Goal: Transaction & Acquisition: Book appointment/travel/reservation

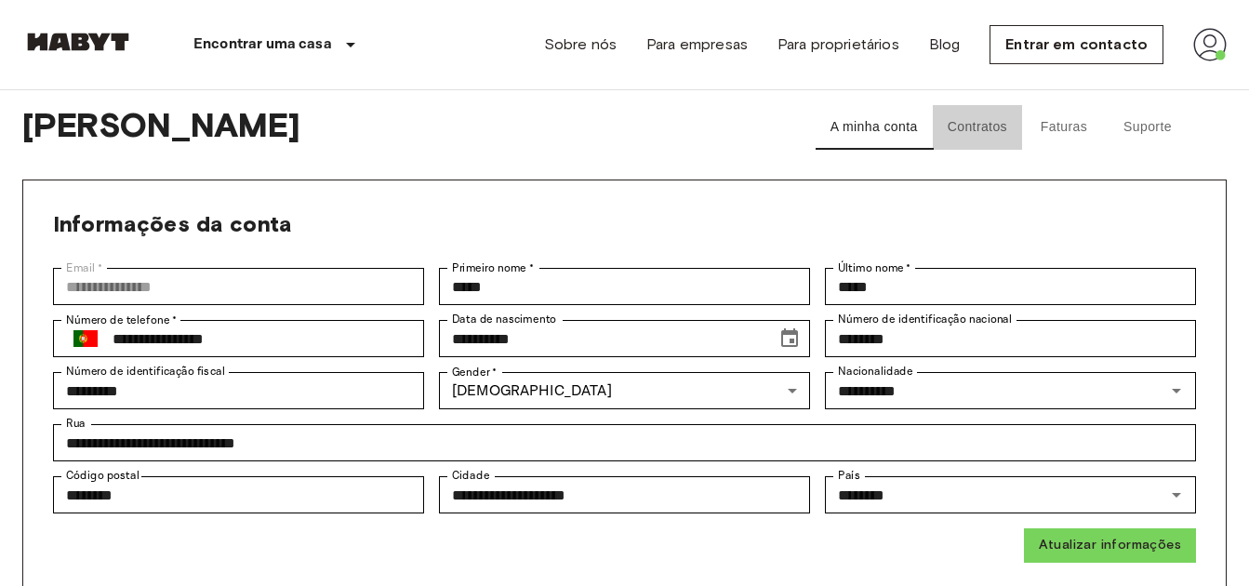
click at [990, 127] on button "Contratos" at bounding box center [977, 127] width 89 height 45
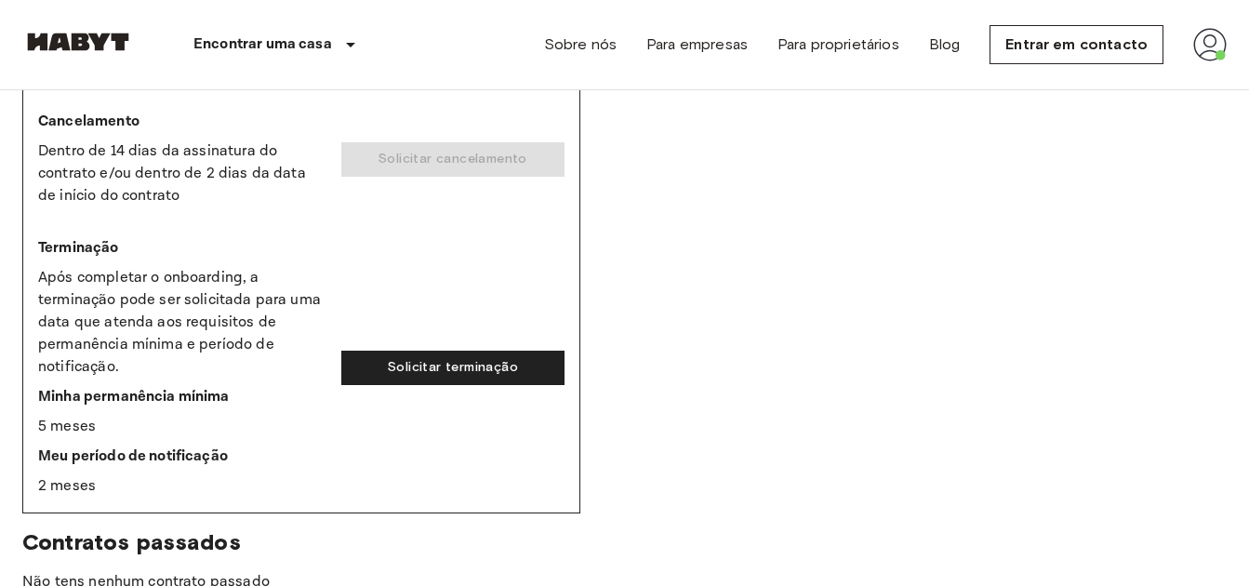
scroll to position [629, 0]
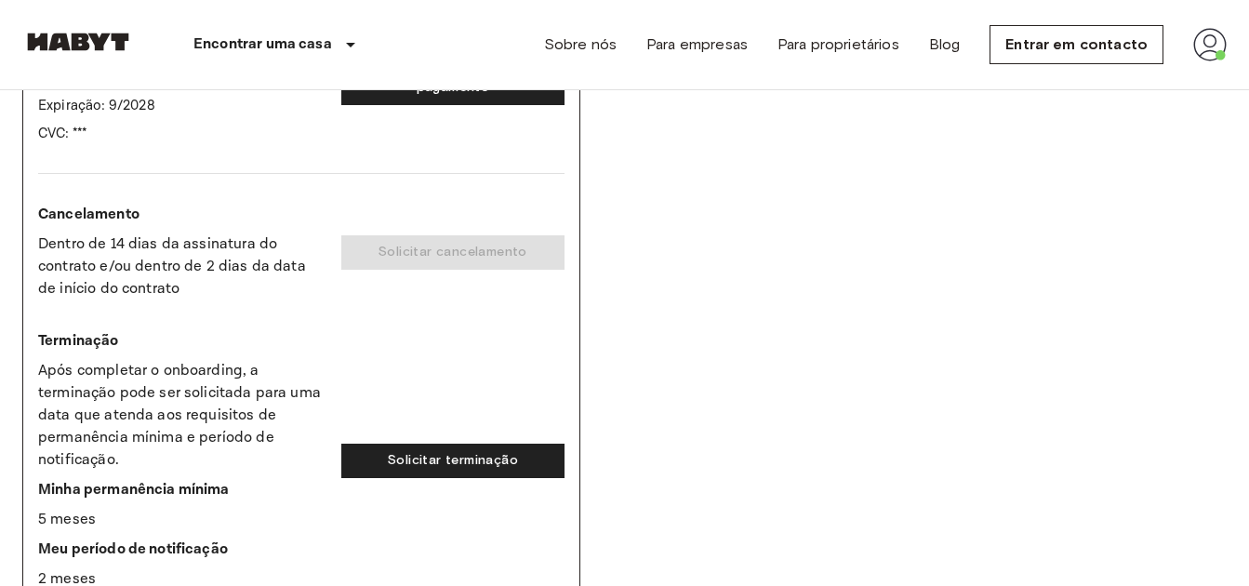
click at [388, 248] on div "Cancelamento Dentro de 14 dias da assinatura do contrato e/ou dentro de 2 dias …" at bounding box center [301, 252] width 526 height 97
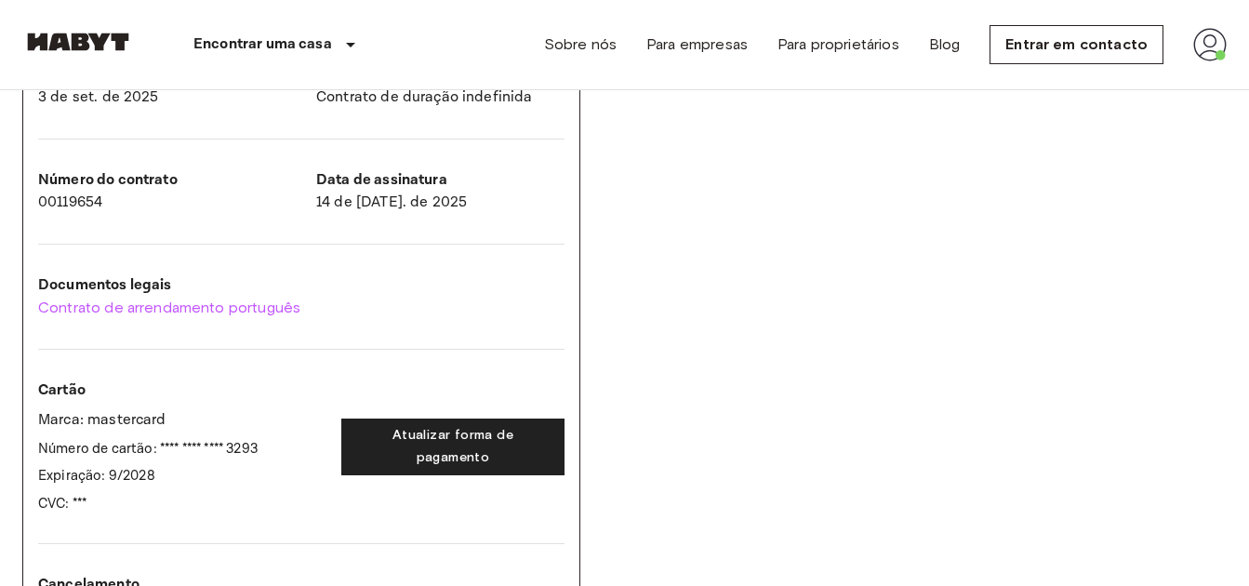
scroll to position [258, 0]
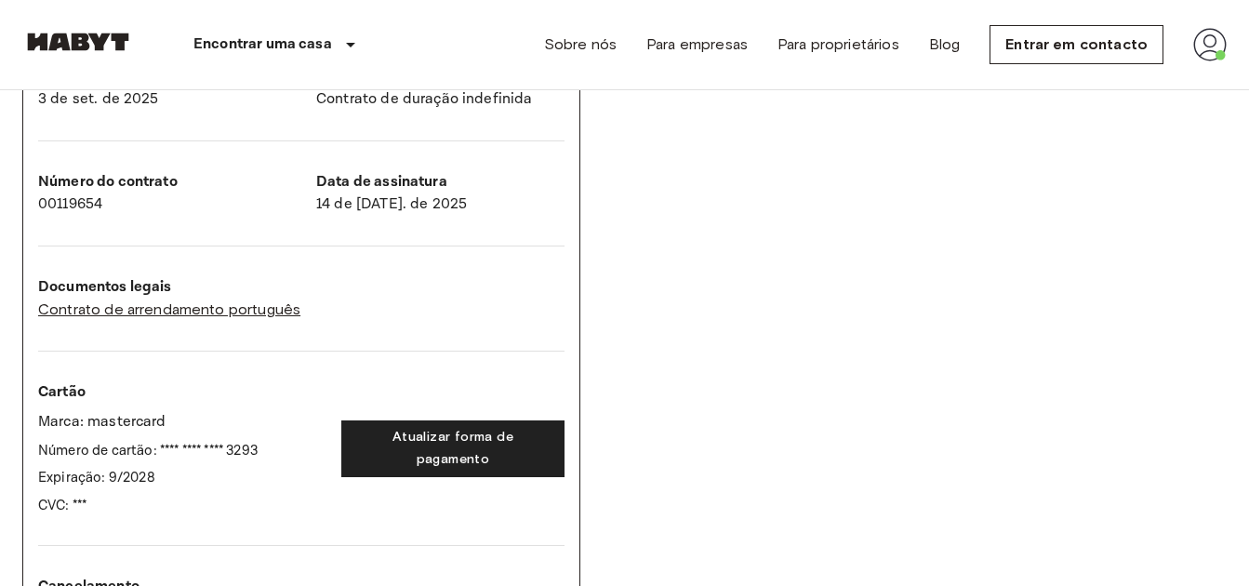
click at [207, 311] on link "Contrato de arrendamento português" at bounding box center [301, 309] width 526 height 22
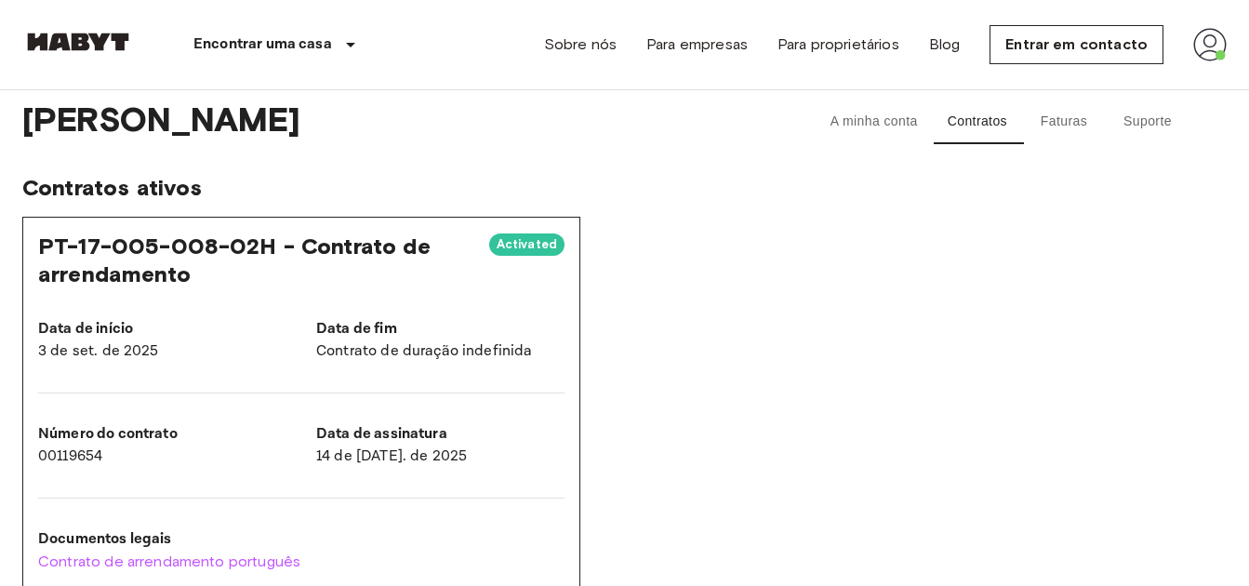
scroll to position [0, 0]
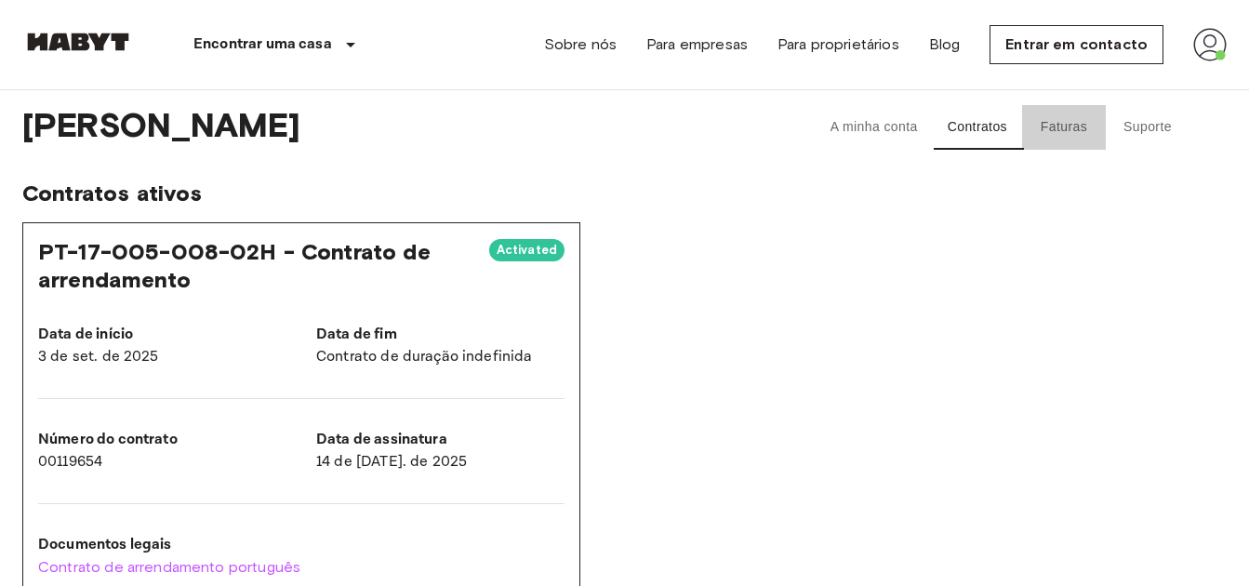
click at [1062, 126] on button "Faturas" at bounding box center [1064, 127] width 84 height 45
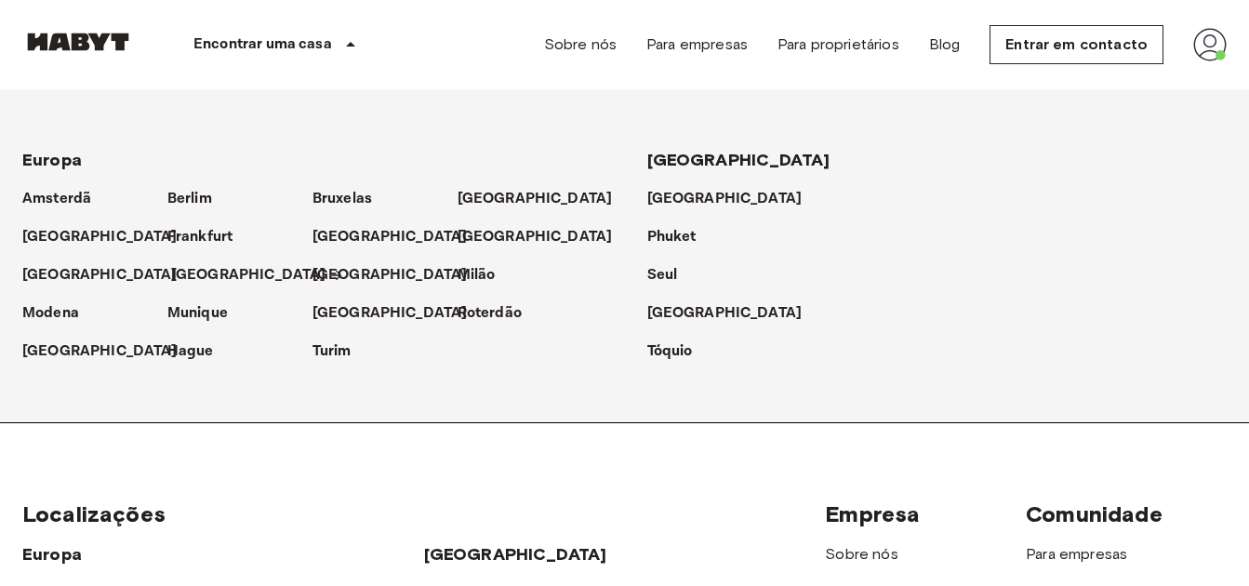
click at [217, 276] on p "[GEOGRAPHIC_DATA]" at bounding box center [248, 275] width 155 height 22
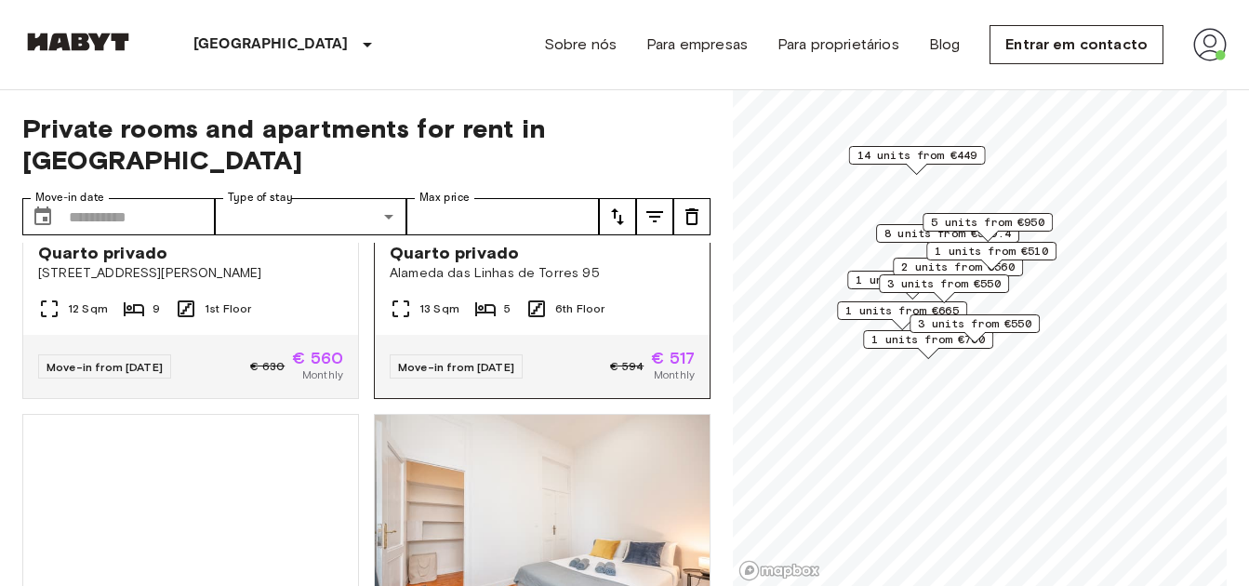
scroll to position [1395, 0]
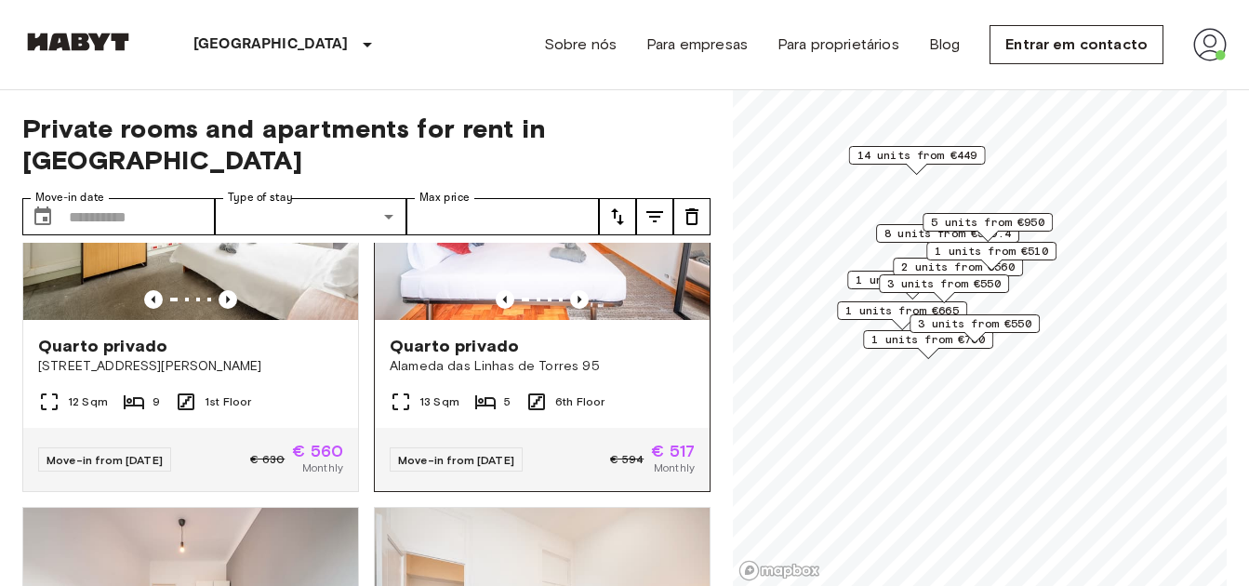
click at [626, 357] on span "Alameda das Linhas de Torres 95" at bounding box center [542, 366] width 305 height 19
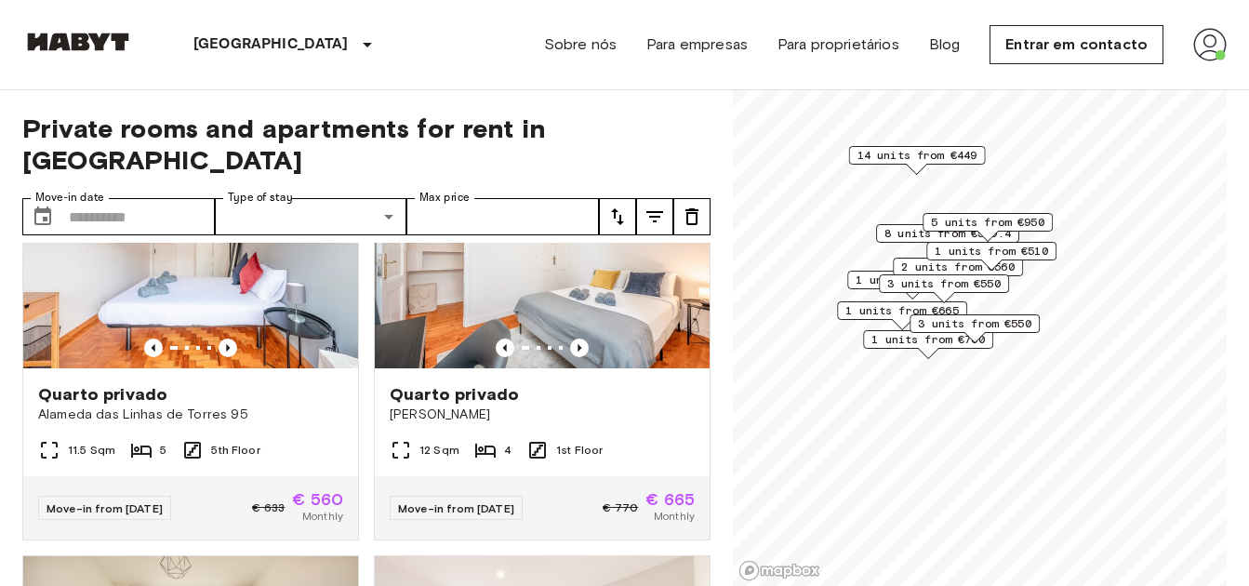
scroll to position [1767, 0]
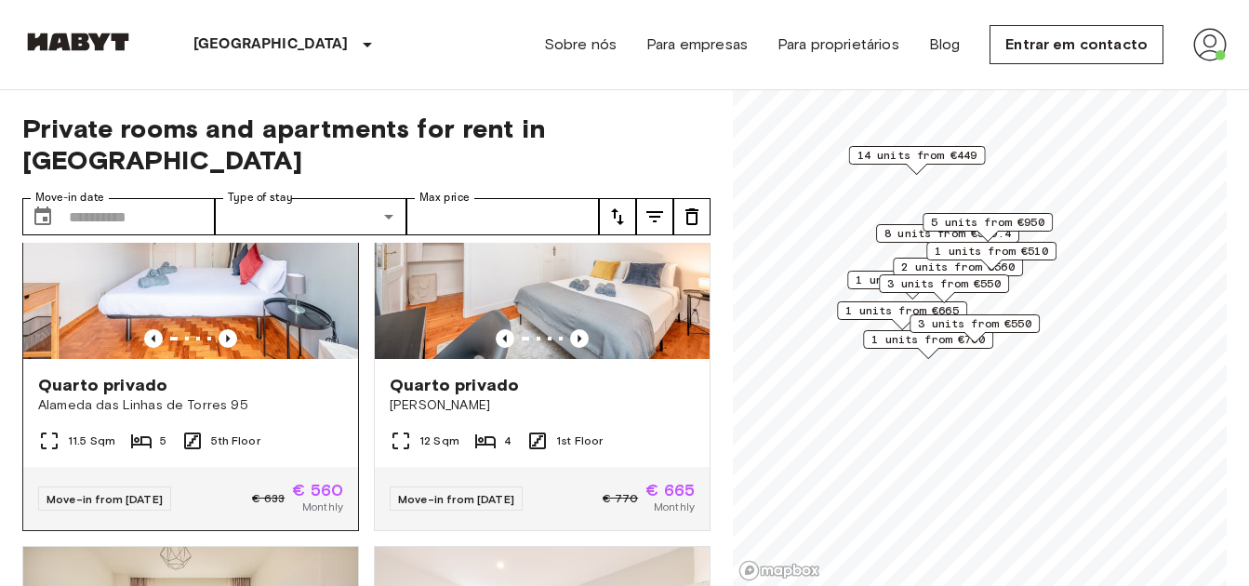
click at [317, 358] on img at bounding box center [190, 247] width 335 height 223
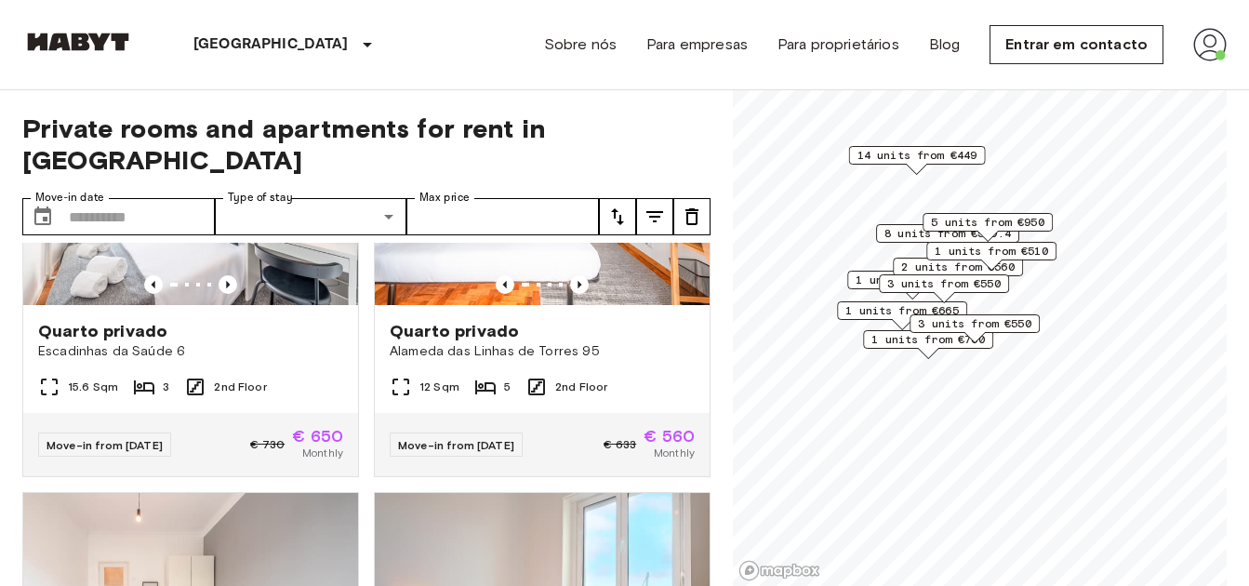
scroll to position [4343, 0]
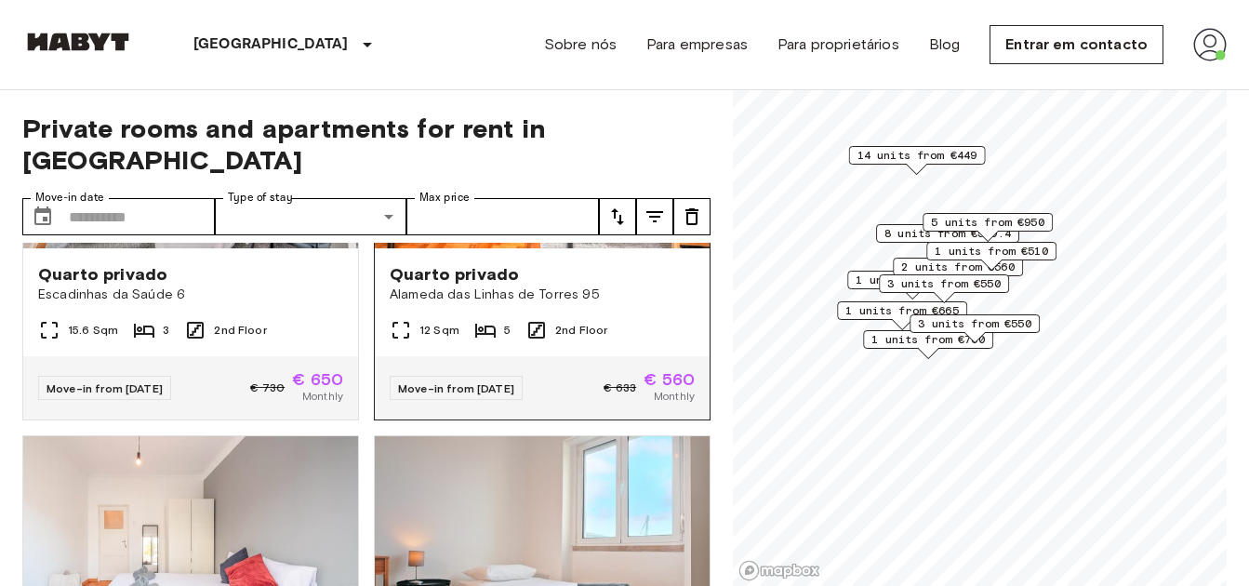
click at [630, 285] on div "Quarto privado" at bounding box center [542, 274] width 305 height 22
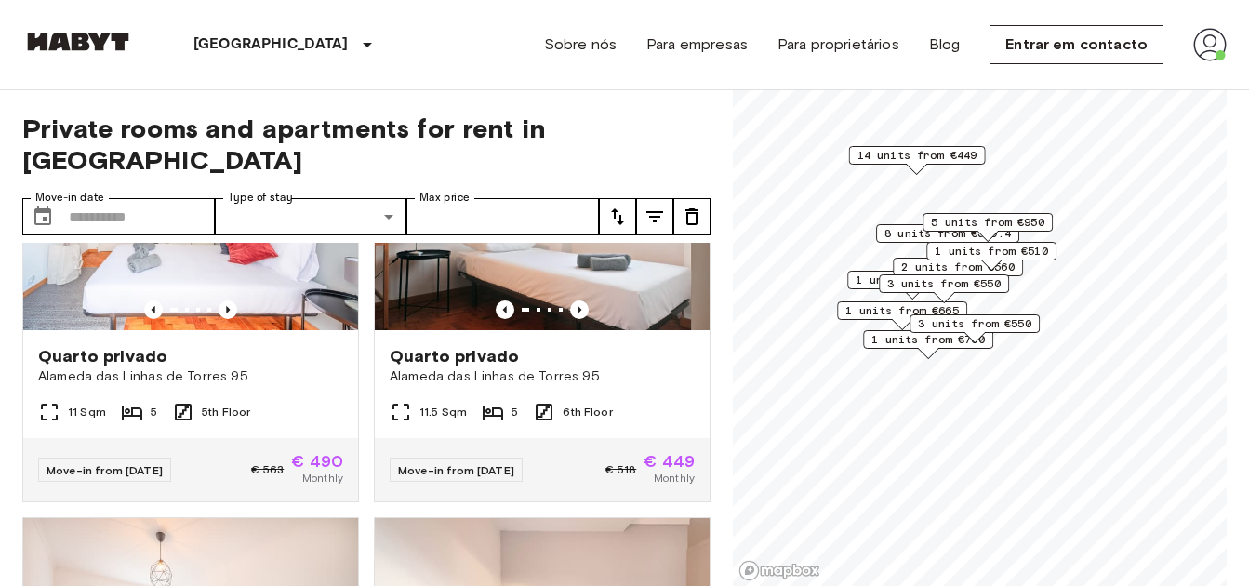
scroll to position [4715, 0]
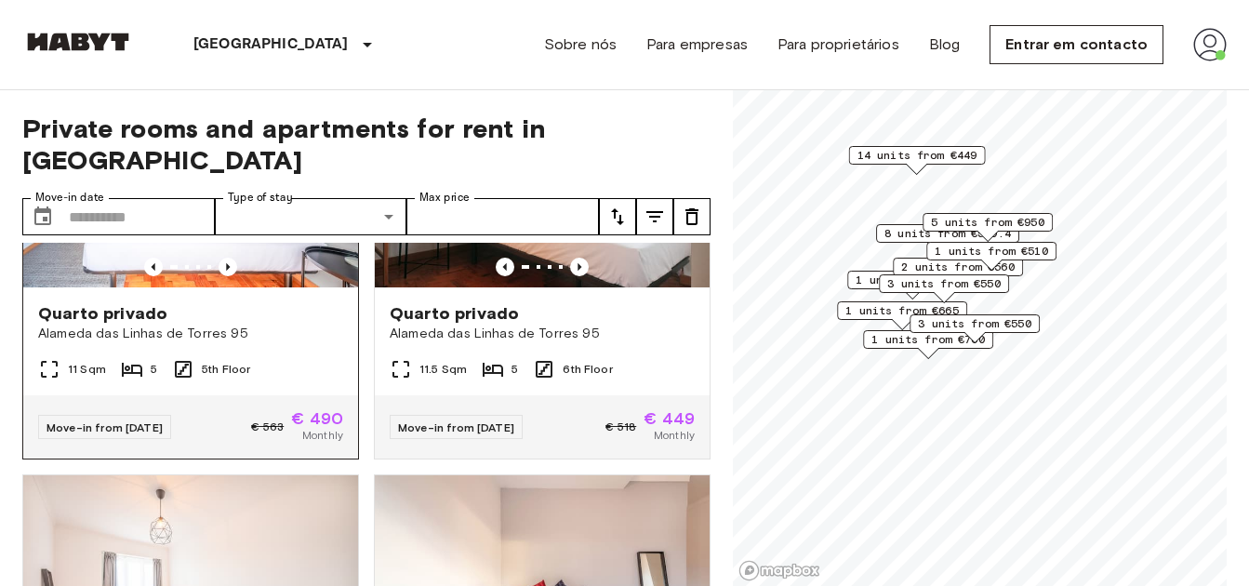
click at [195, 287] on img at bounding box center [190, 175] width 335 height 223
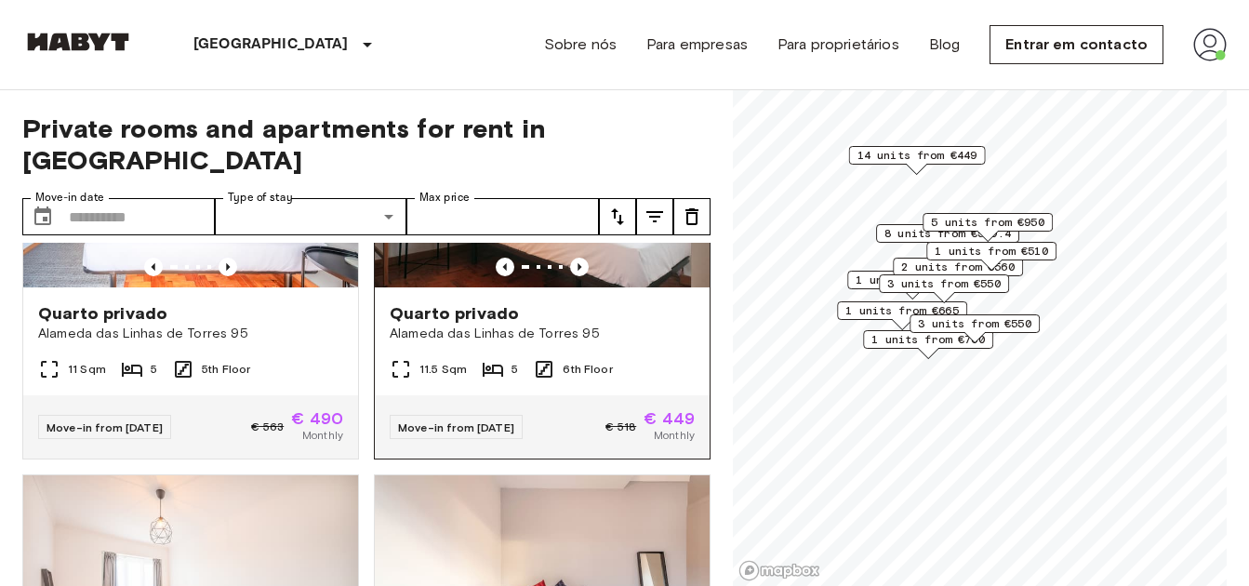
click at [604, 358] on div "Quarto privado Alameda das Linhas de Torres 95" at bounding box center [542, 322] width 335 height 71
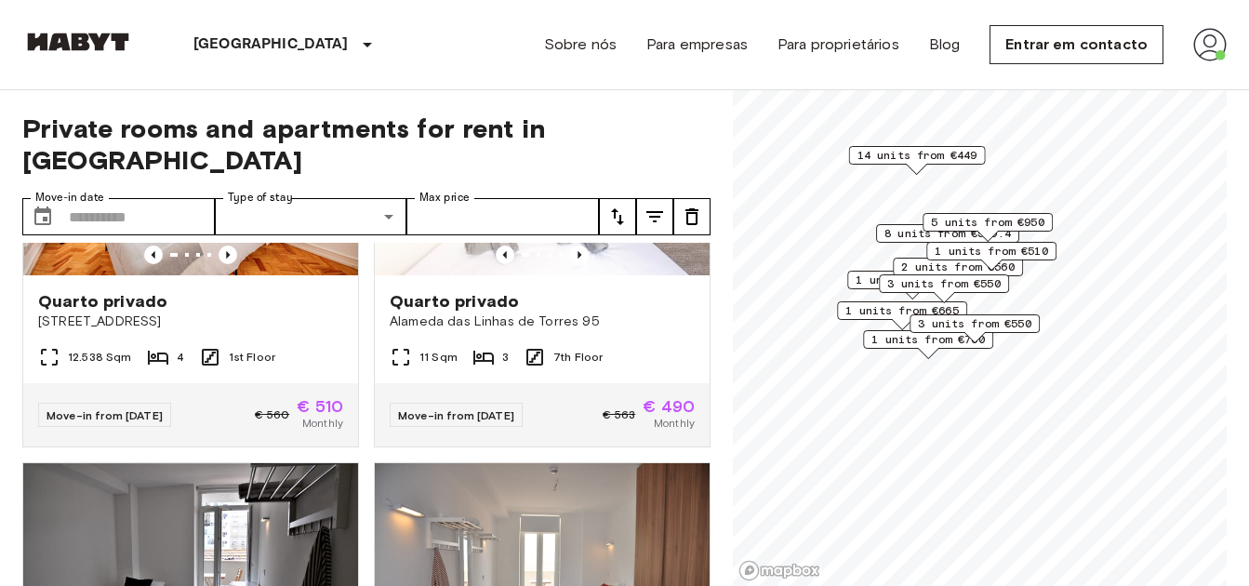
scroll to position [5180, 0]
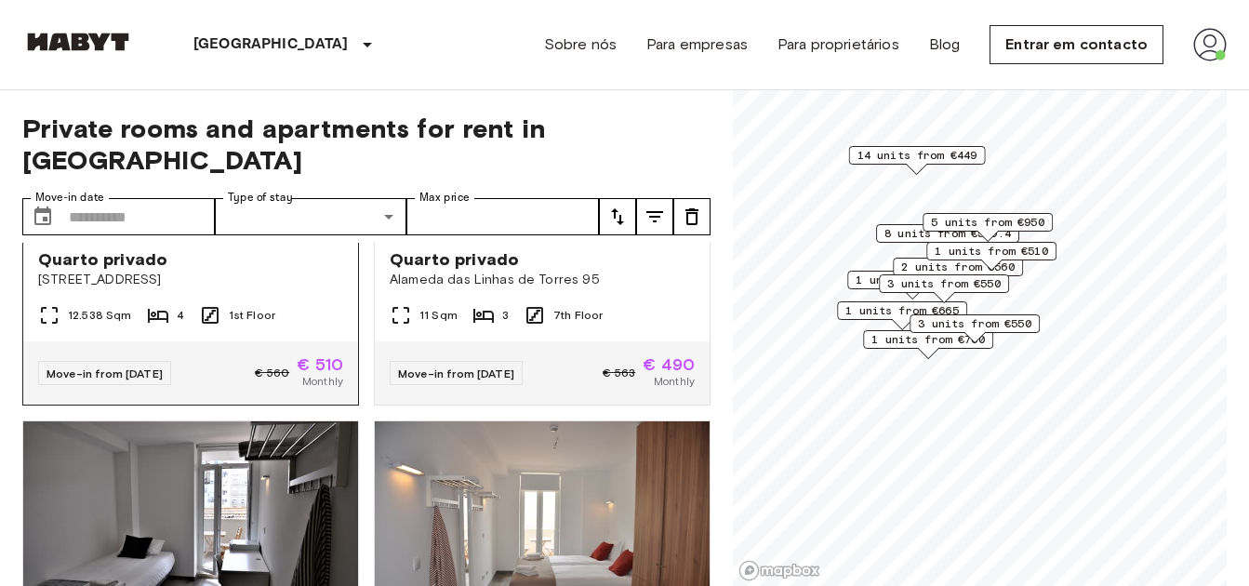
click at [257, 233] on img at bounding box center [190, 121] width 335 height 223
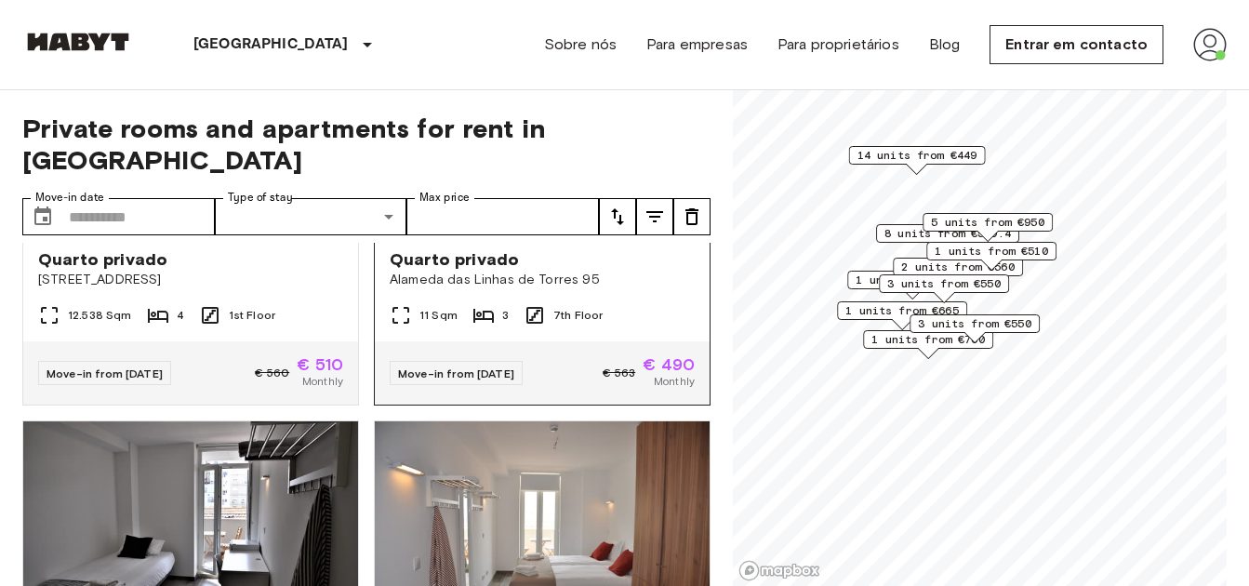
click at [537, 289] on span "Alameda das Linhas de Torres 95" at bounding box center [542, 280] width 305 height 19
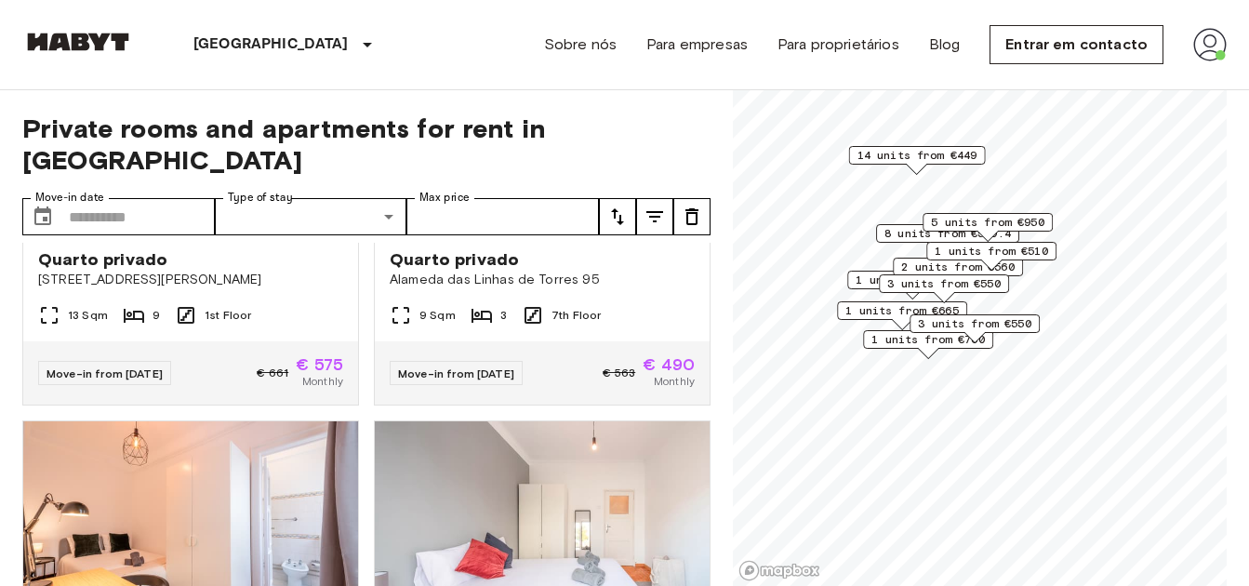
scroll to position [6017, 0]
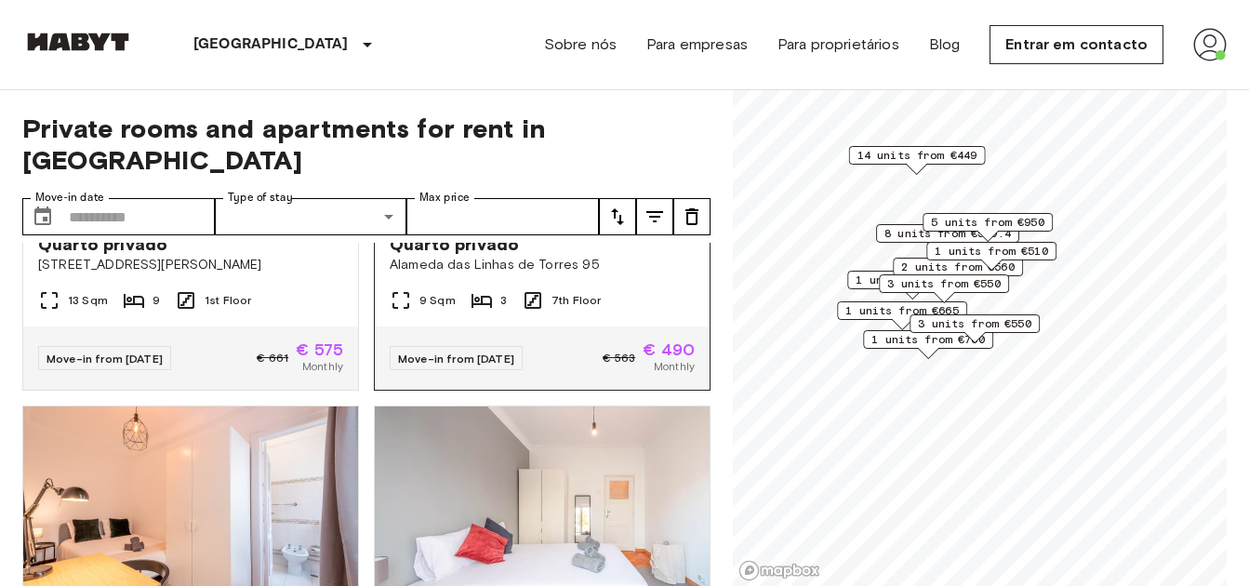
click at [608, 207] on div at bounding box center [542, 198] width 335 height 19
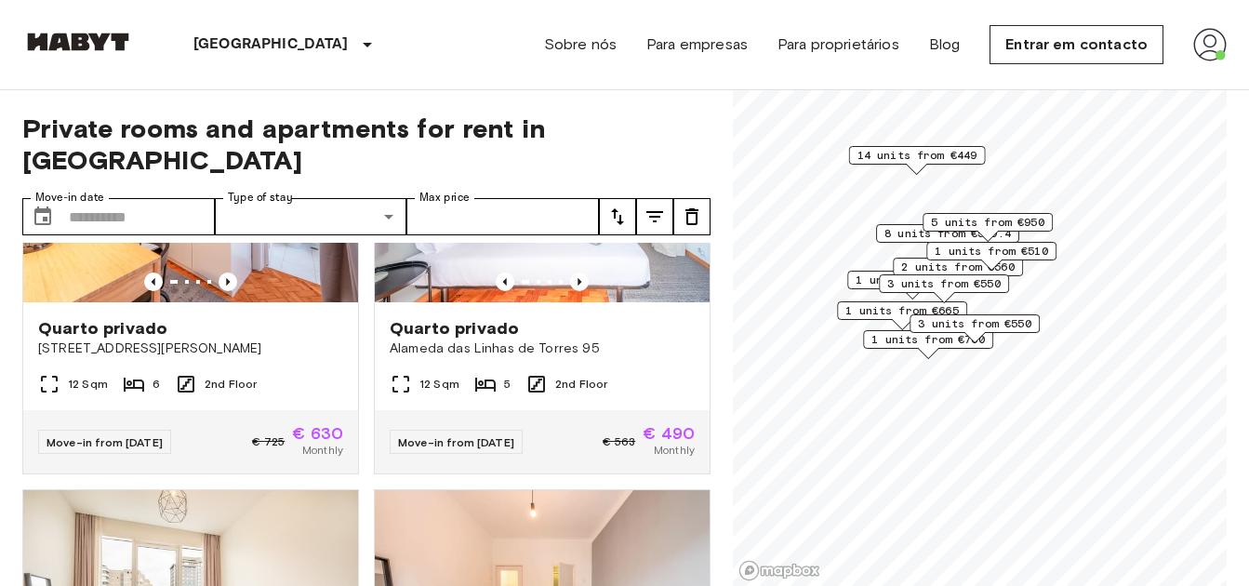
scroll to position [6389, 0]
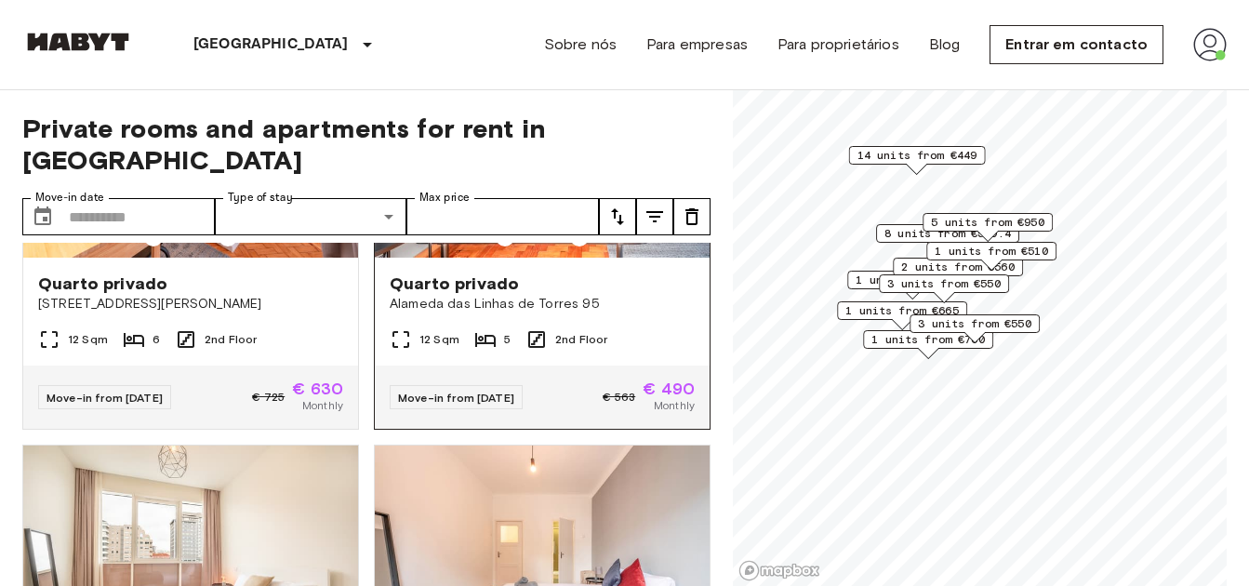
click at [554, 258] on img at bounding box center [542, 145] width 335 height 223
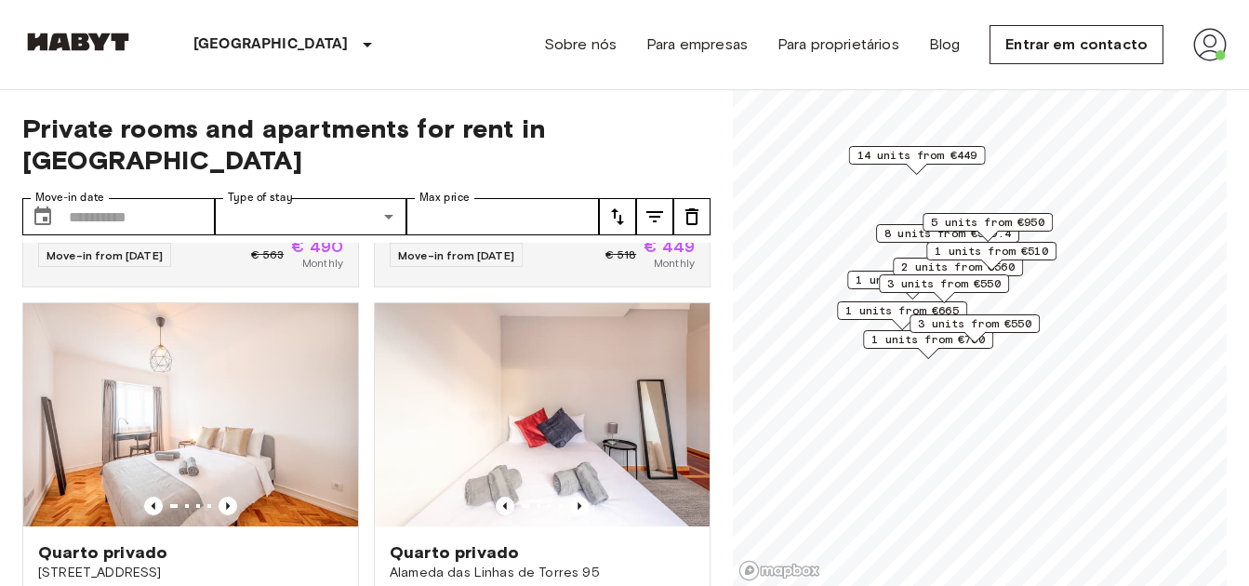
scroll to position [4920, 0]
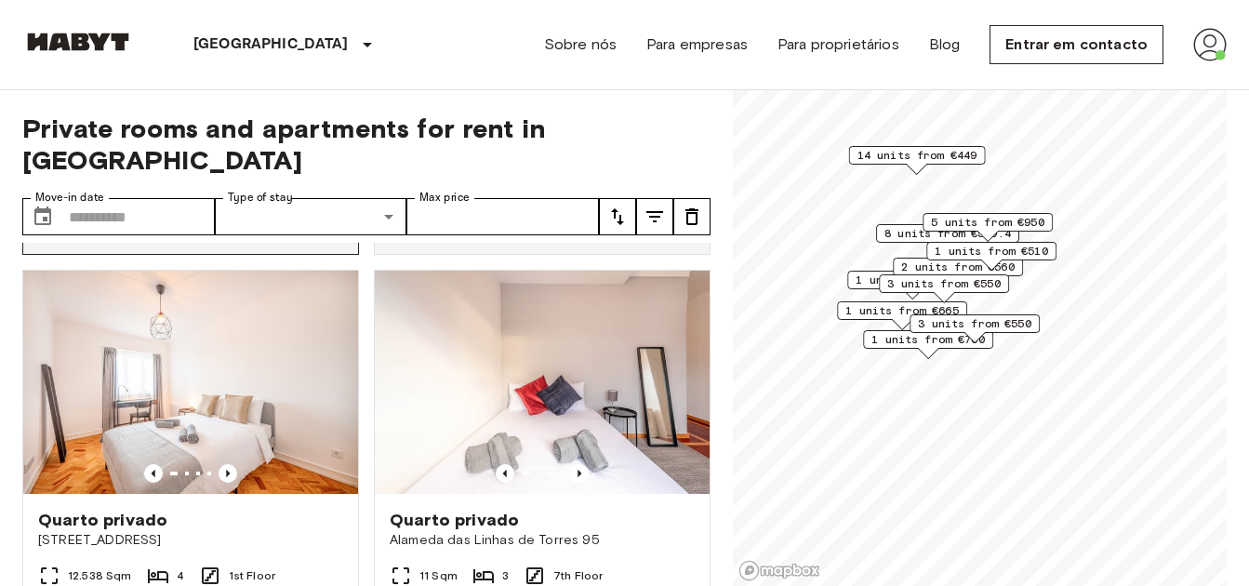
click at [267, 191] on div "11 Sqm 5 5th Floor" at bounding box center [190, 171] width 335 height 37
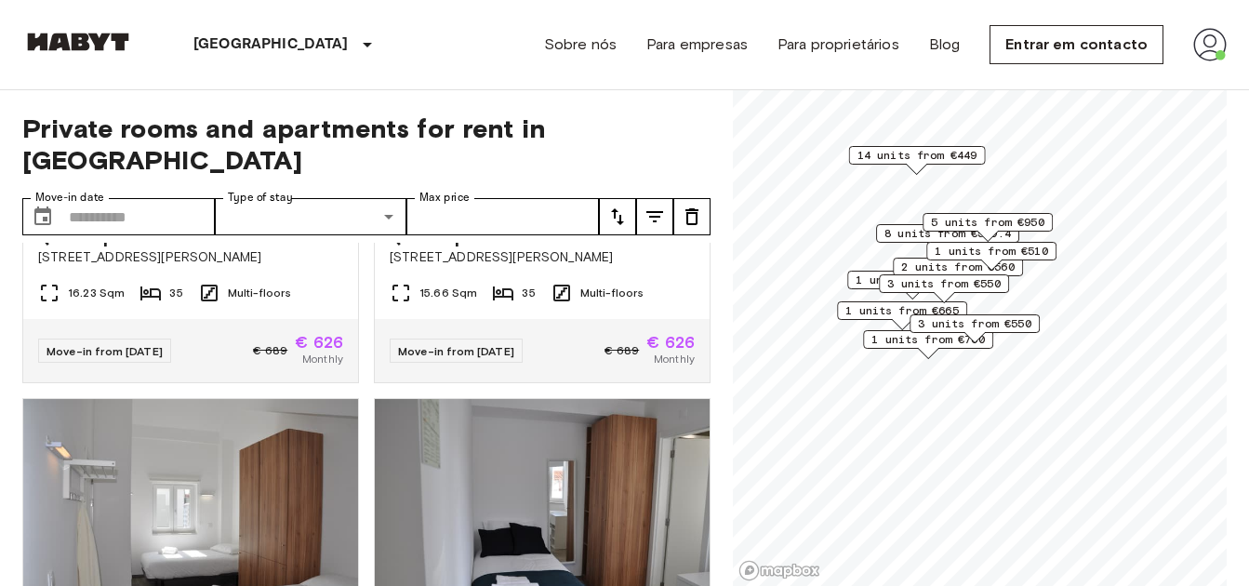
scroll to position [0, 0]
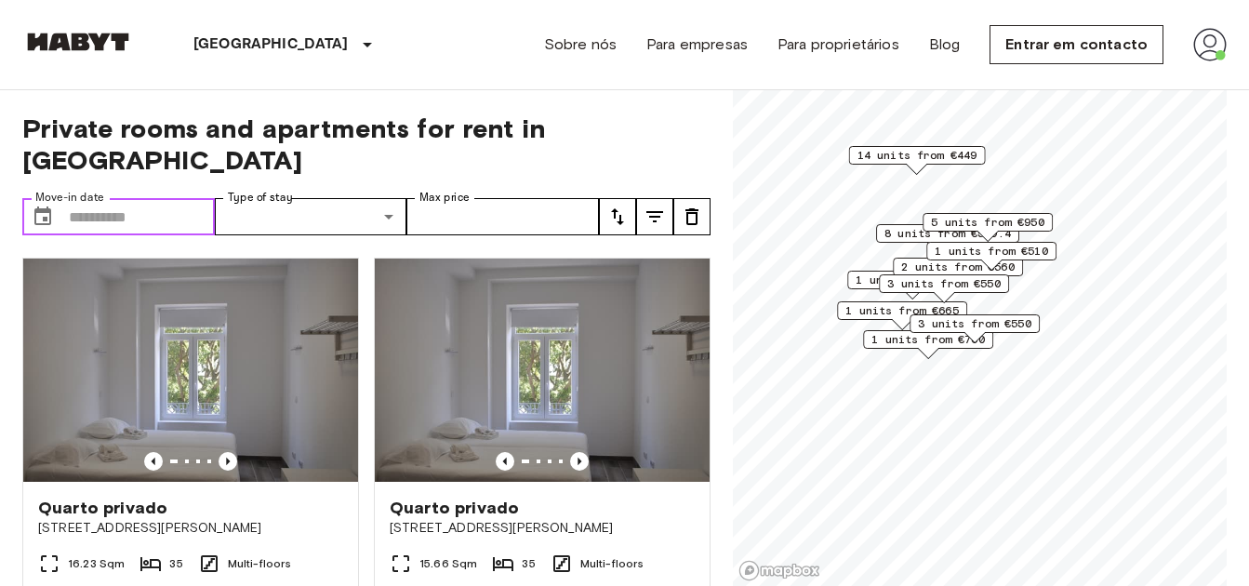
click at [186, 198] on input "Move-in date" at bounding box center [142, 216] width 146 height 37
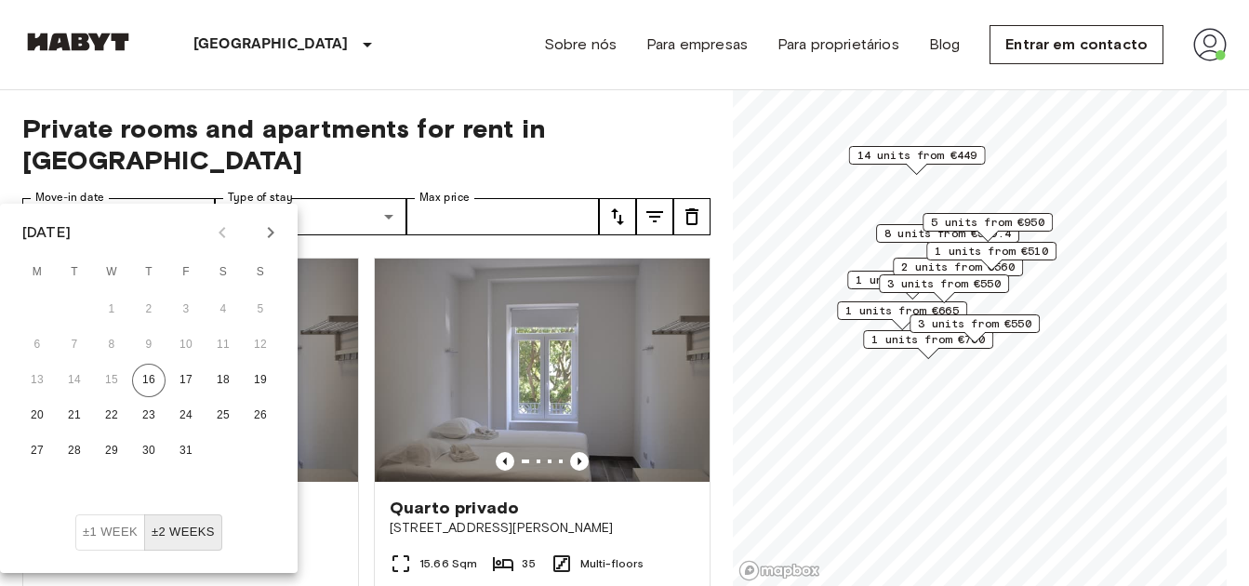
click at [266, 233] on icon "Next month" at bounding box center [270, 232] width 22 height 22
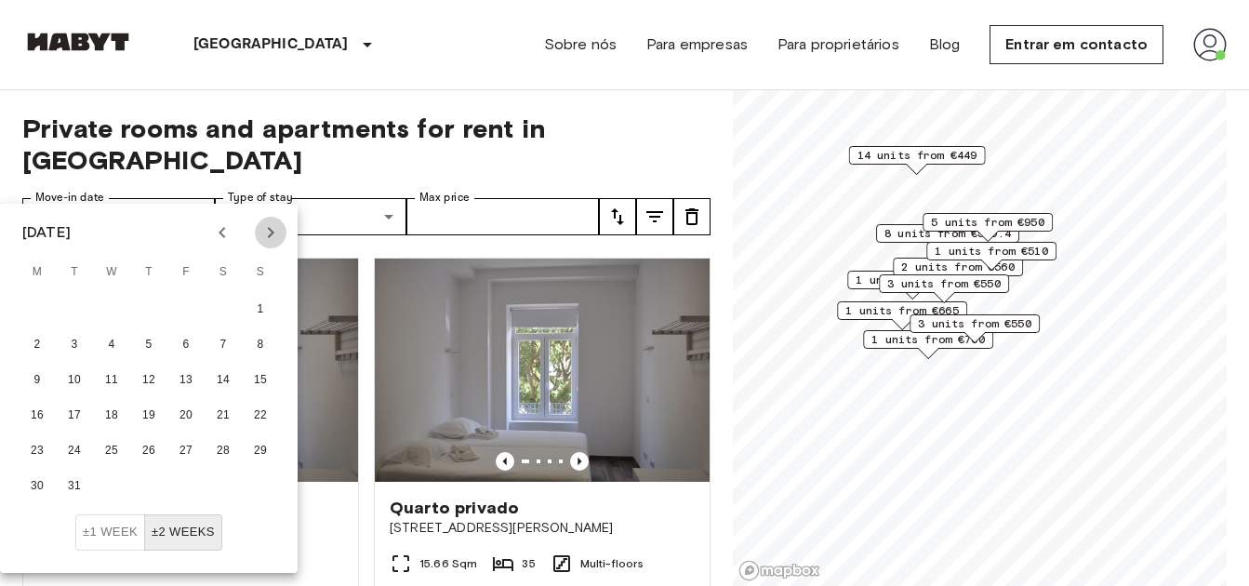
click at [266, 233] on icon "Next month" at bounding box center [270, 232] width 22 height 22
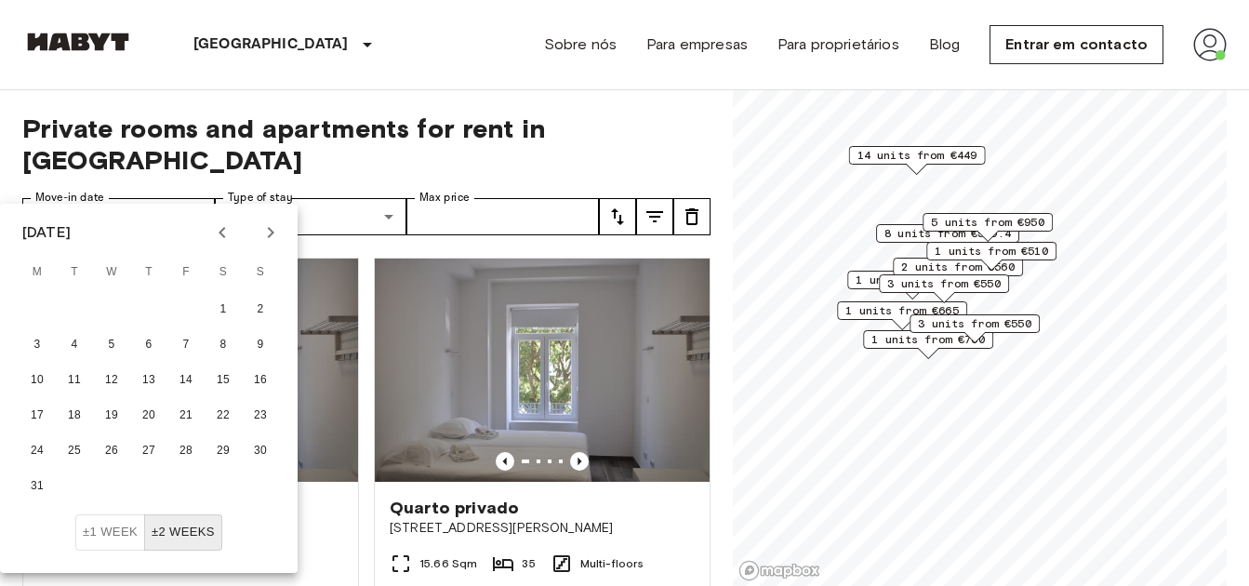
click at [266, 233] on icon "Next month" at bounding box center [270, 232] width 22 height 22
click at [267, 233] on icon "Next month" at bounding box center [270, 232] width 22 height 22
click at [253, 308] on button "1" at bounding box center [260, 309] width 33 height 33
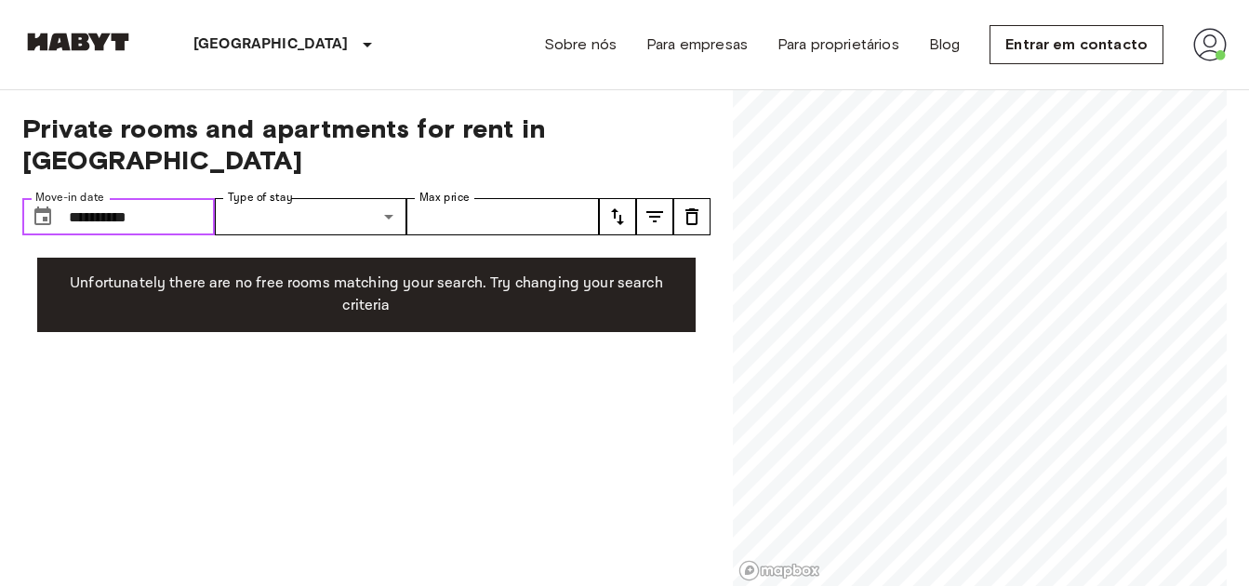
click at [157, 198] on input "**********" at bounding box center [142, 216] width 146 height 37
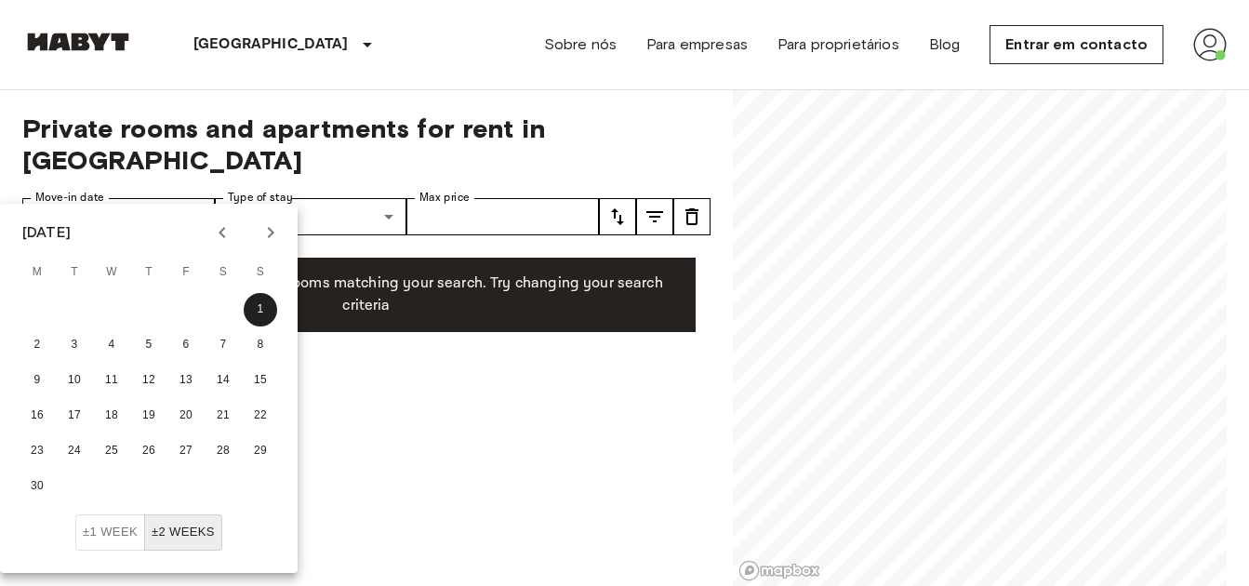
click at [219, 231] on icon "Previous month" at bounding box center [222, 232] width 22 height 22
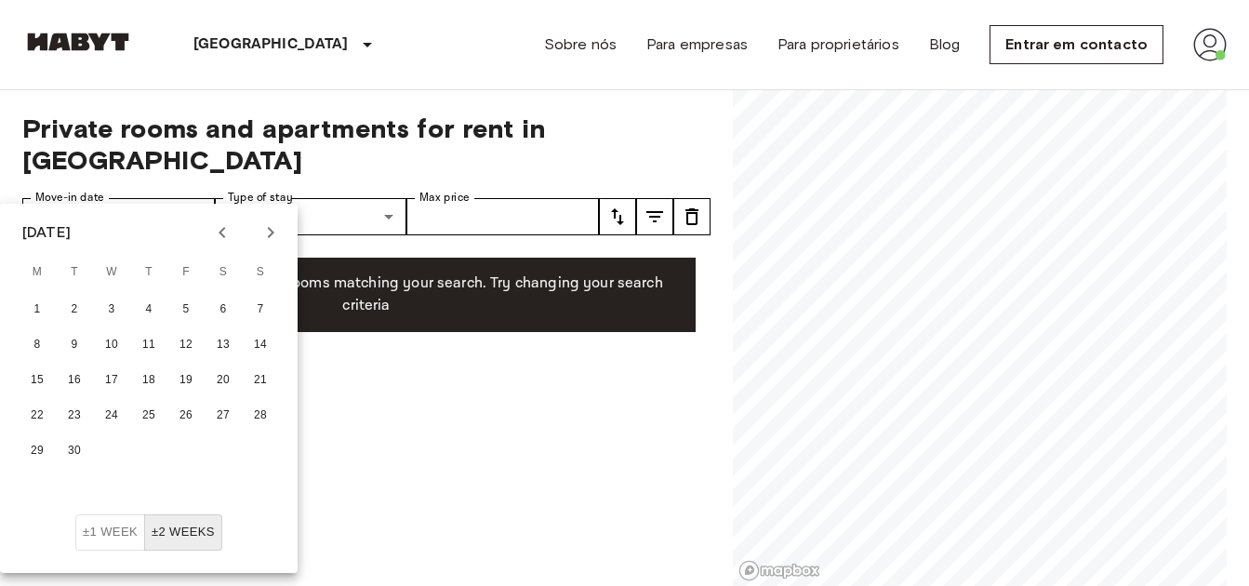
click at [219, 231] on icon "Previous month" at bounding box center [222, 232] width 22 height 22
click at [219, 230] on icon "Previous month" at bounding box center [222, 232] width 22 height 22
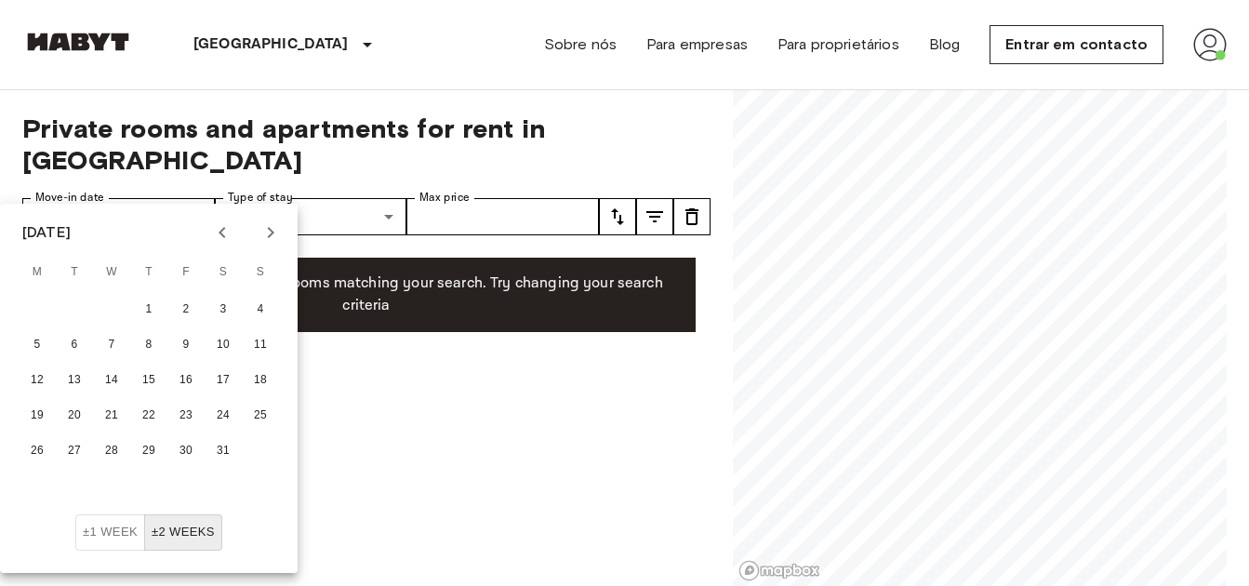
click at [219, 230] on icon "Previous month" at bounding box center [222, 232] width 22 height 22
click at [272, 230] on icon "Next month" at bounding box center [270, 232] width 22 height 22
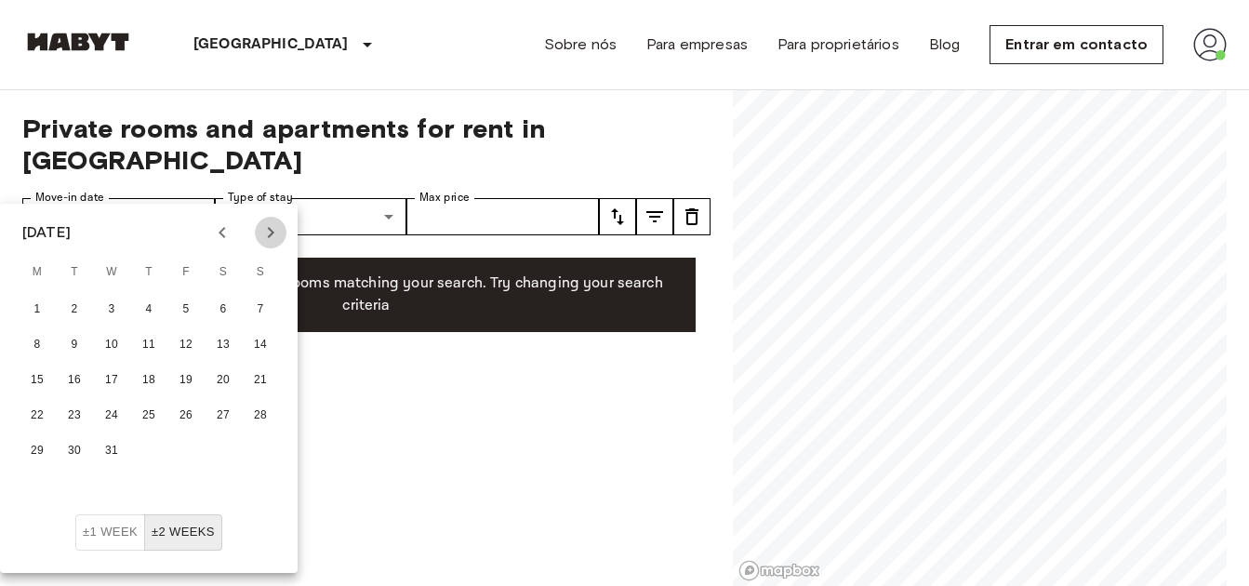
click at [271, 230] on icon "Next month" at bounding box center [271, 232] width 7 height 11
click at [150, 310] on button "1" at bounding box center [148, 309] width 33 height 33
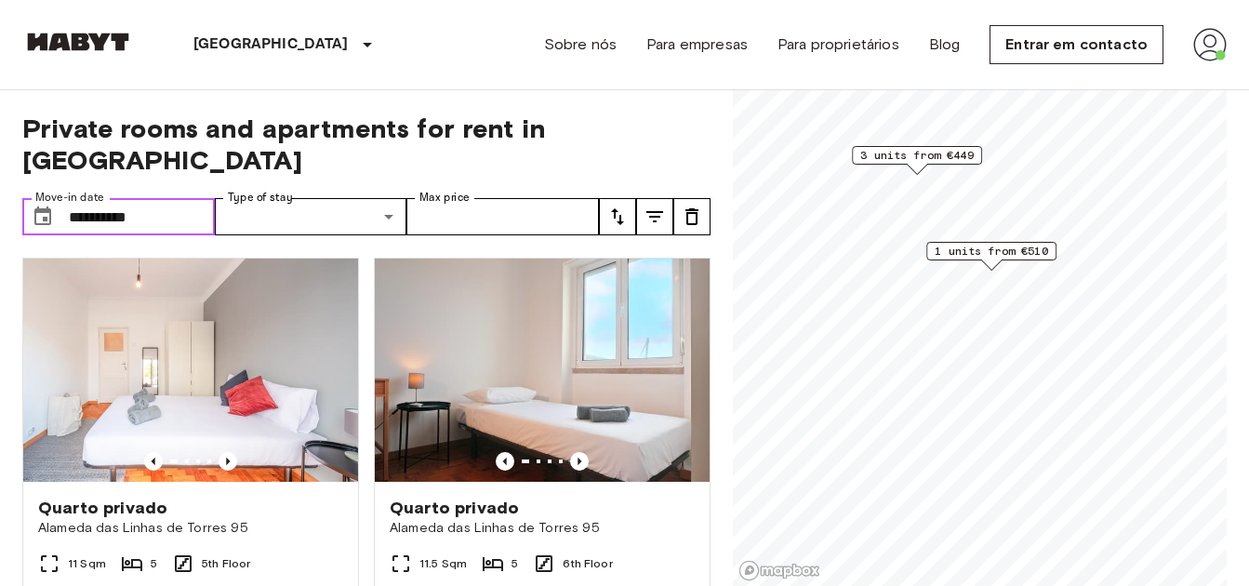
click at [179, 198] on input "**********" at bounding box center [142, 216] width 146 height 37
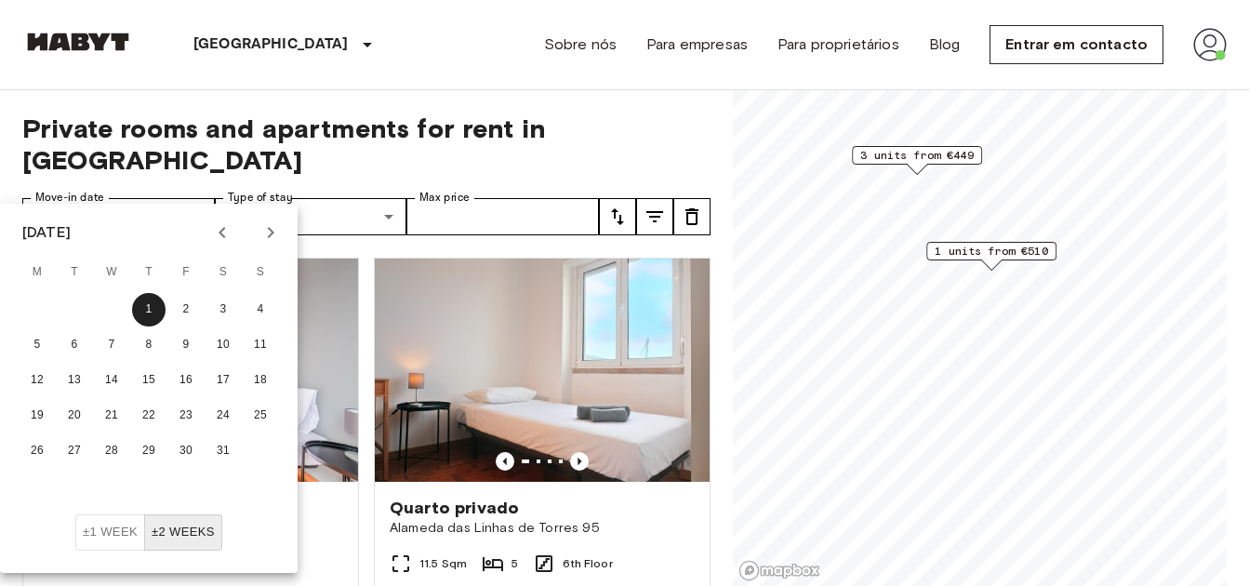
click at [259, 232] on icon "Next month" at bounding box center [270, 232] width 22 height 22
click at [259, 231] on icon "Next month" at bounding box center [270, 232] width 22 height 22
click at [261, 311] on button "1" at bounding box center [260, 309] width 33 height 33
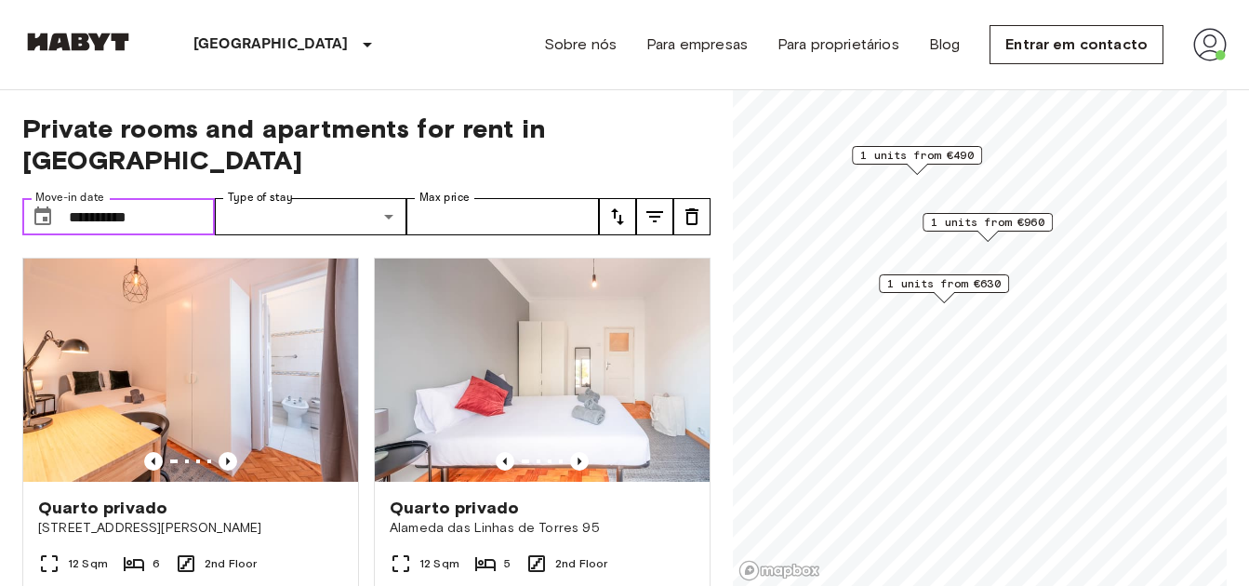
click at [203, 198] on input "**********" at bounding box center [142, 216] width 146 height 37
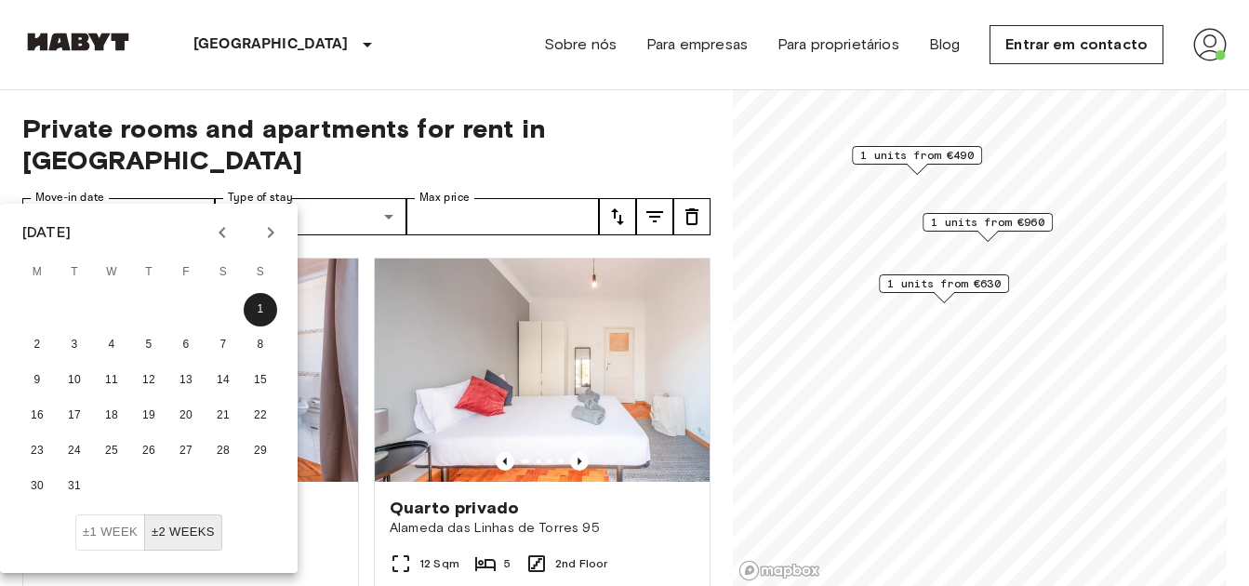
click at [215, 233] on icon "Previous month" at bounding box center [222, 232] width 22 height 22
click at [222, 307] on button "1" at bounding box center [222, 309] width 33 height 33
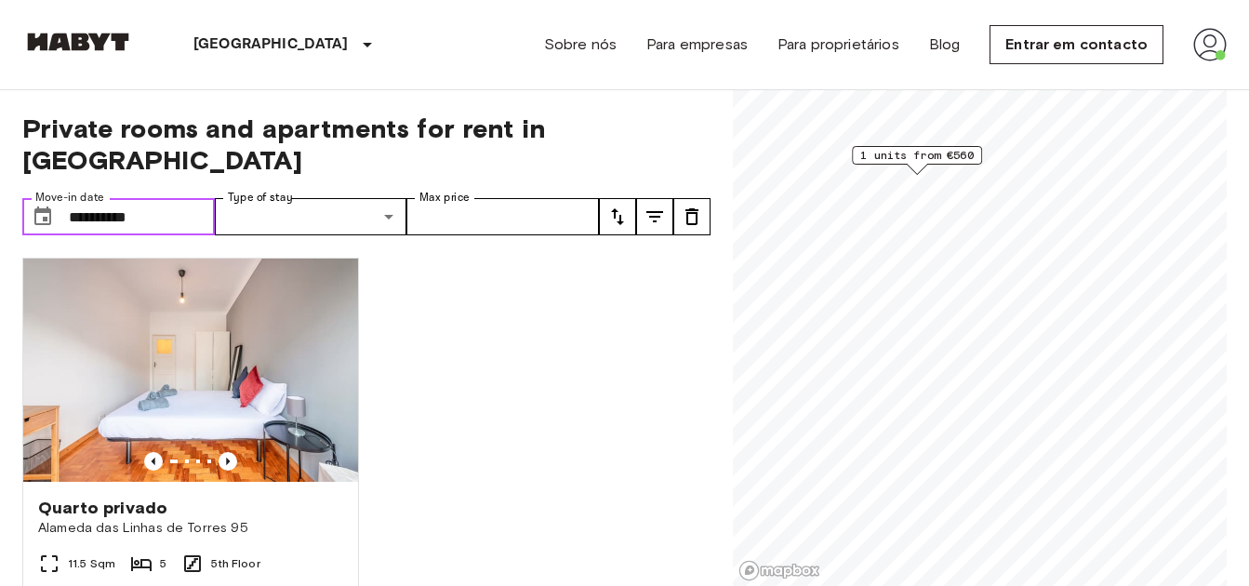
click at [141, 198] on input "**********" at bounding box center [142, 216] width 146 height 37
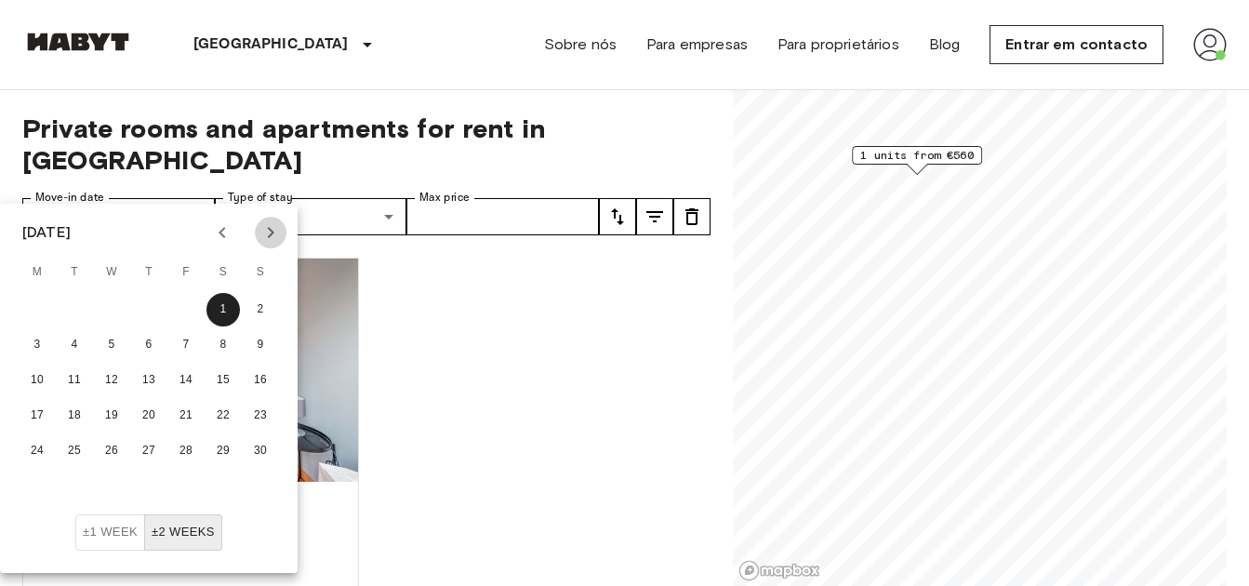
click at [277, 225] on icon "Next month" at bounding box center [270, 232] width 22 height 22
click at [271, 239] on icon "Next month" at bounding box center [270, 232] width 22 height 22
click at [225, 306] on button "3" at bounding box center [222, 309] width 33 height 33
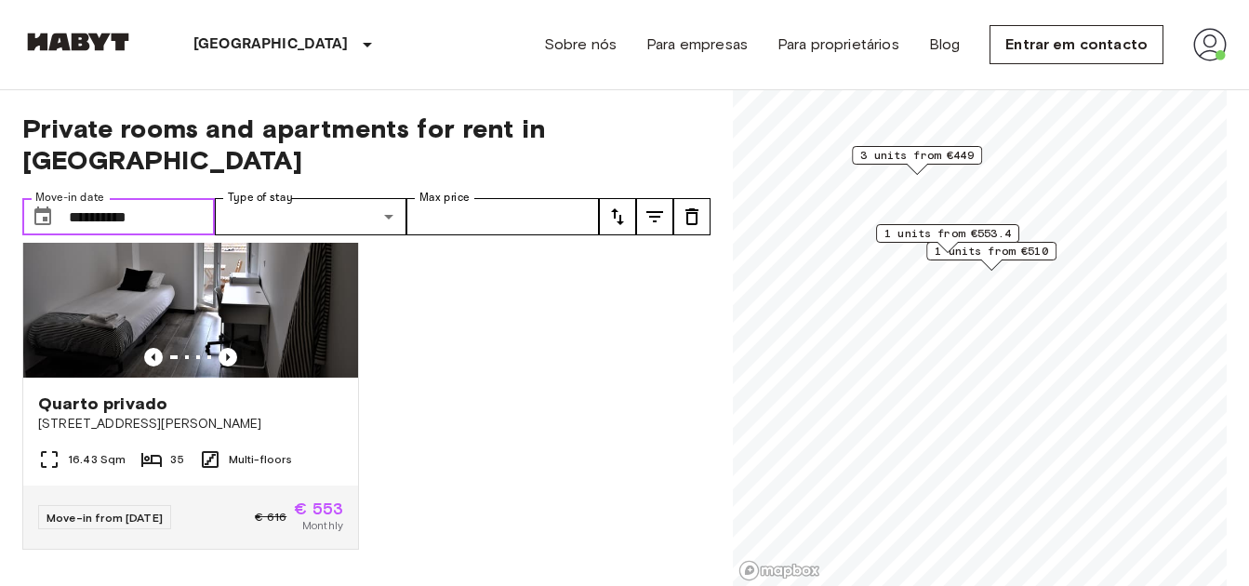
scroll to position [936, 0]
click at [99, 198] on input "**********" at bounding box center [142, 216] width 146 height 37
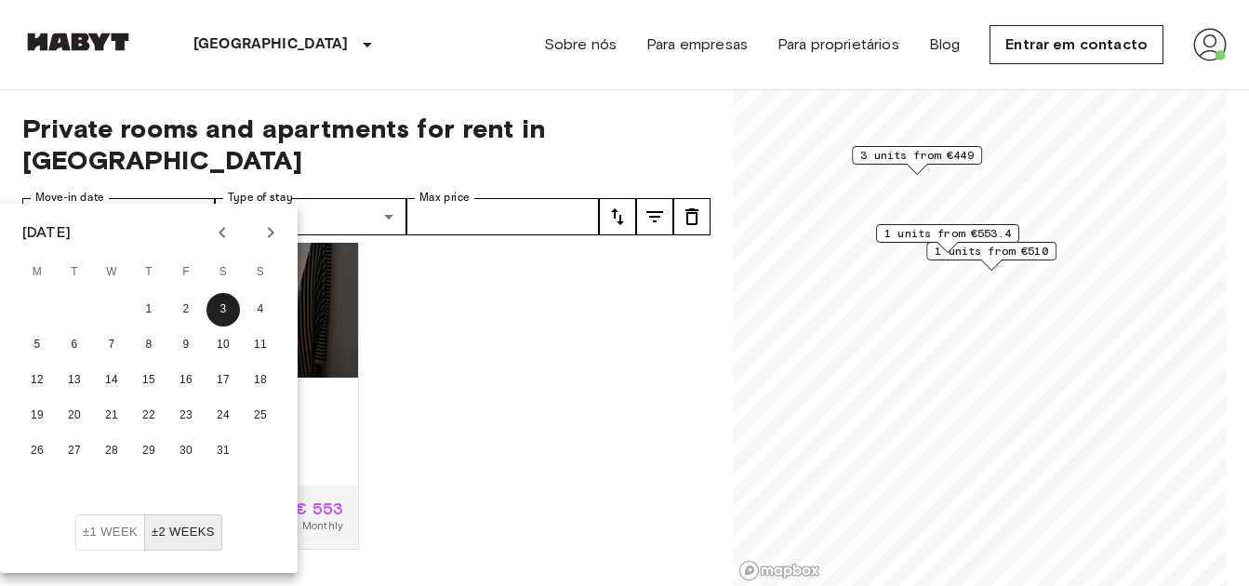
click at [224, 232] on icon "Previous month" at bounding box center [222, 232] width 22 height 22
click at [224, 232] on div at bounding box center [246, 233] width 80 height 32
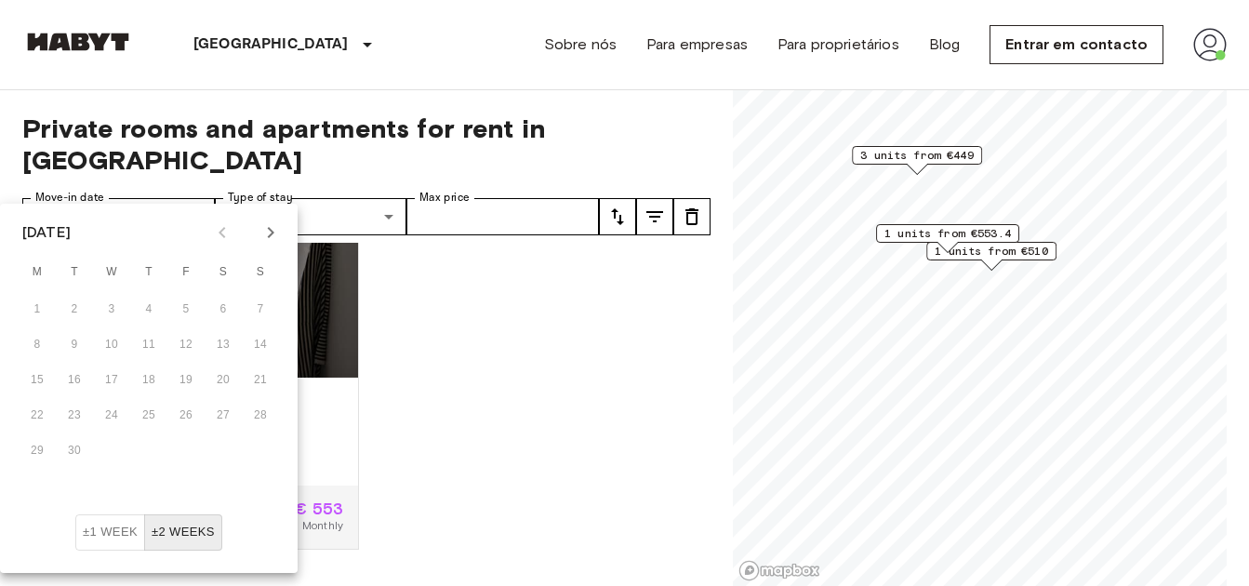
click at [220, 308] on div "1 2 3 4 5 6 7" at bounding box center [149, 309] width 298 height 33
click at [273, 229] on icon "Next month" at bounding box center [270, 232] width 22 height 22
click at [192, 444] on button "31" at bounding box center [185, 450] width 33 height 33
type input "**********"
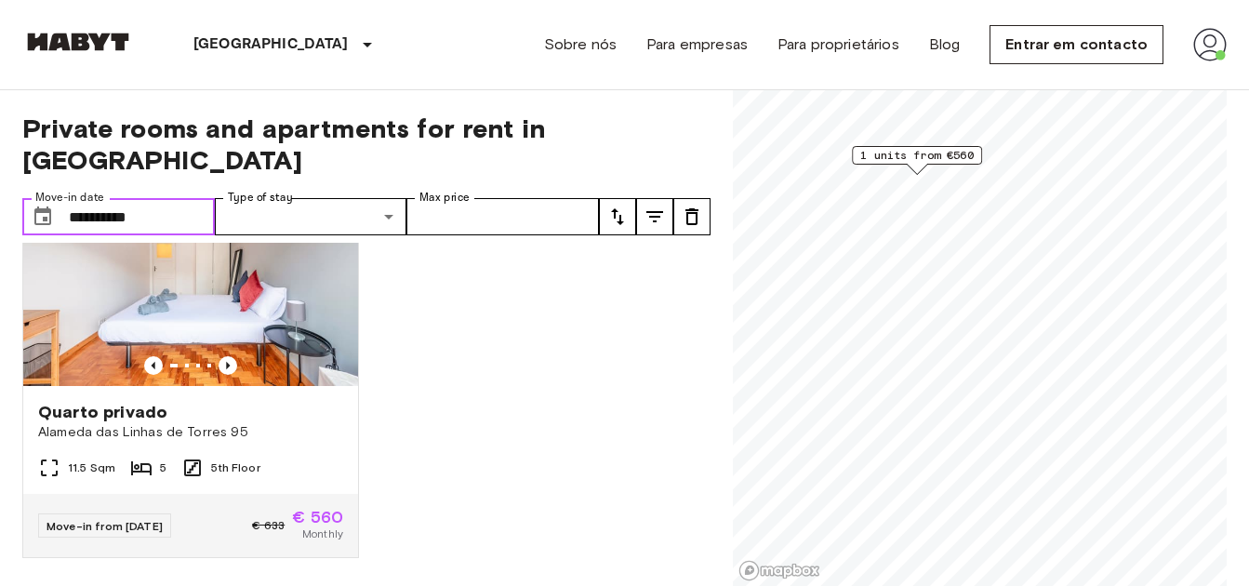
click at [923, 152] on span "1 units from €560" at bounding box center [916, 155] width 113 height 17
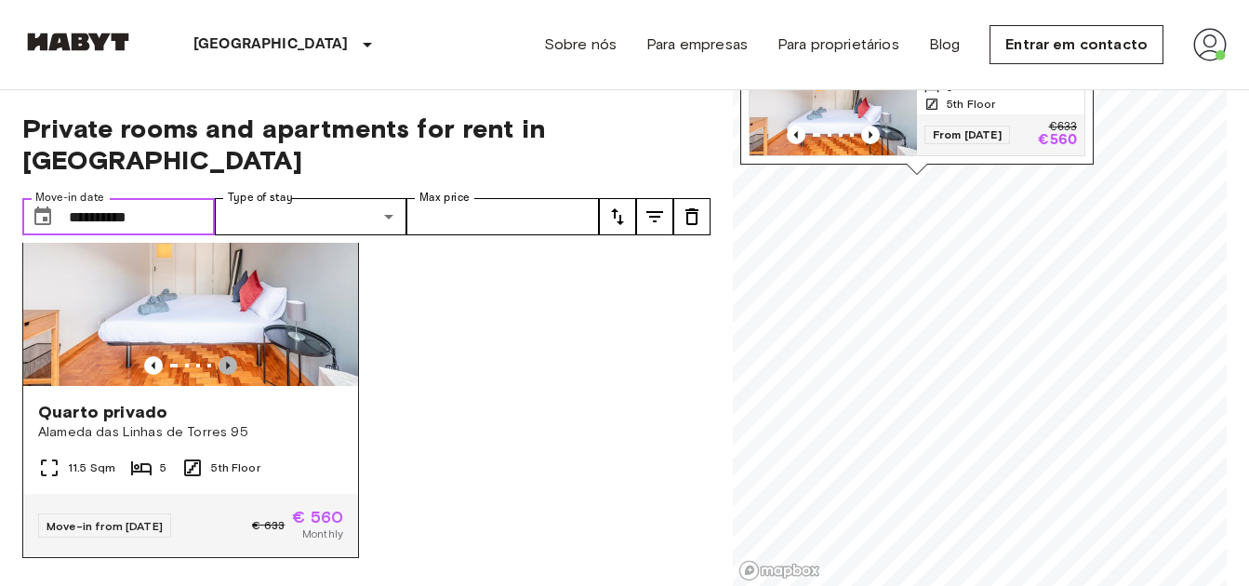
click at [226, 362] on icon "Previous image" at bounding box center [228, 365] width 4 height 7
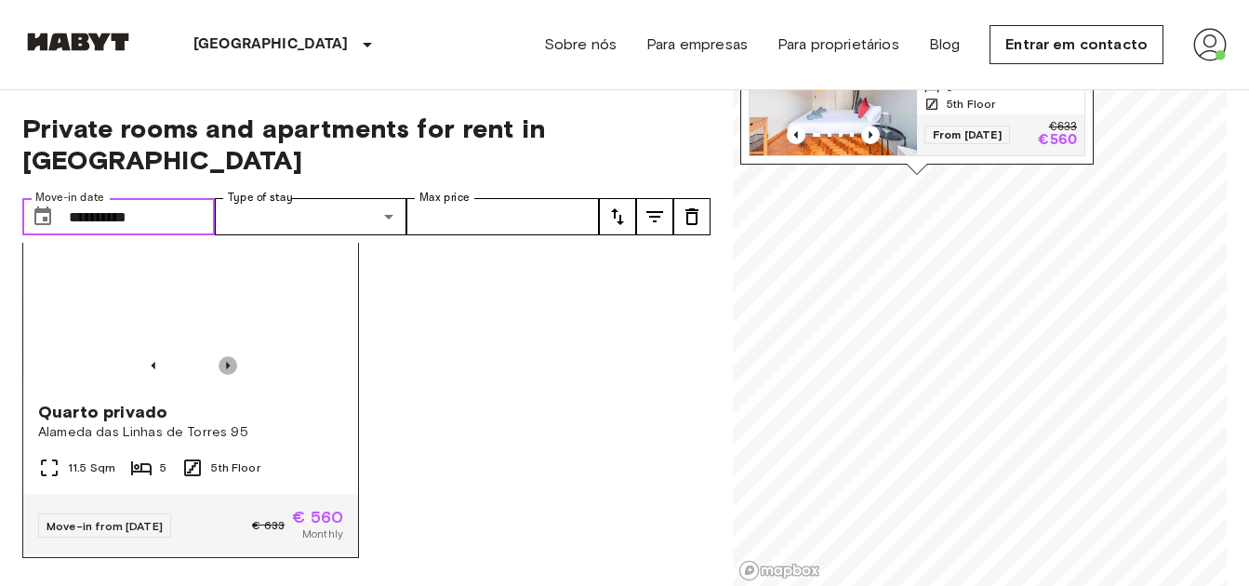
click at [226, 362] on icon "Previous image" at bounding box center [228, 365] width 4 height 7
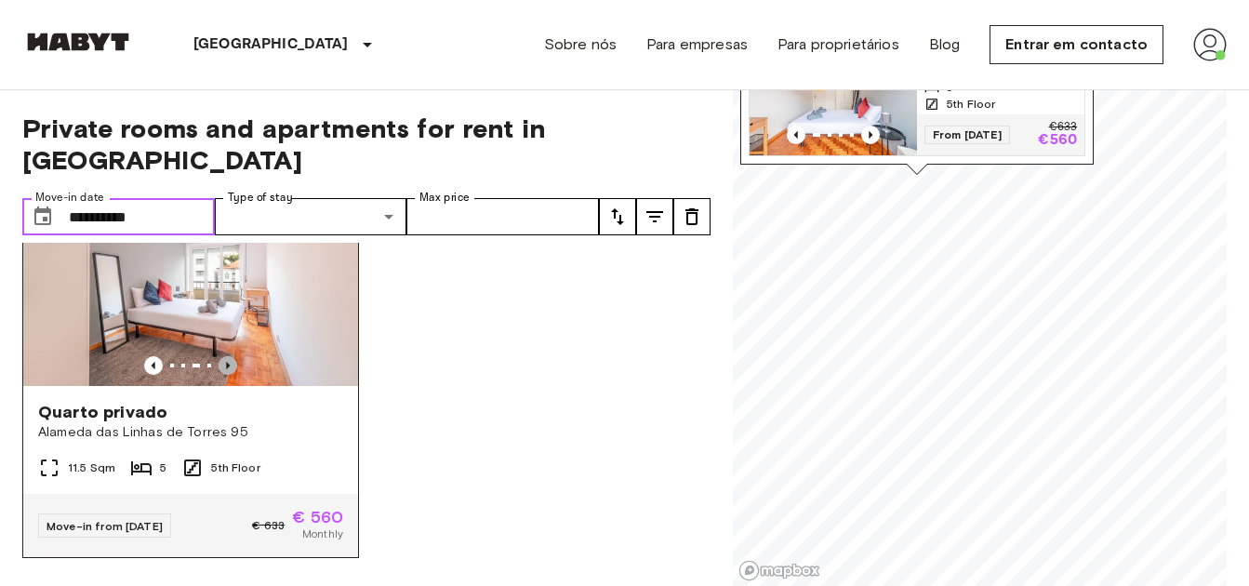
click at [226, 362] on icon "Previous image" at bounding box center [228, 365] width 4 height 7
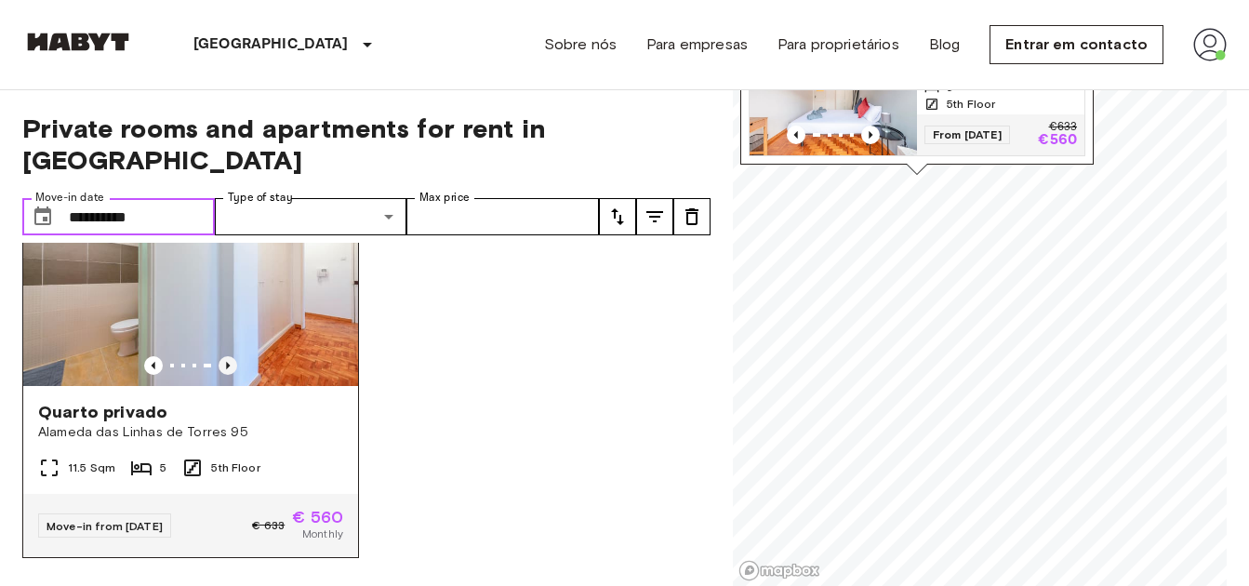
click at [226, 362] on icon "Previous image" at bounding box center [228, 365] width 4 height 7
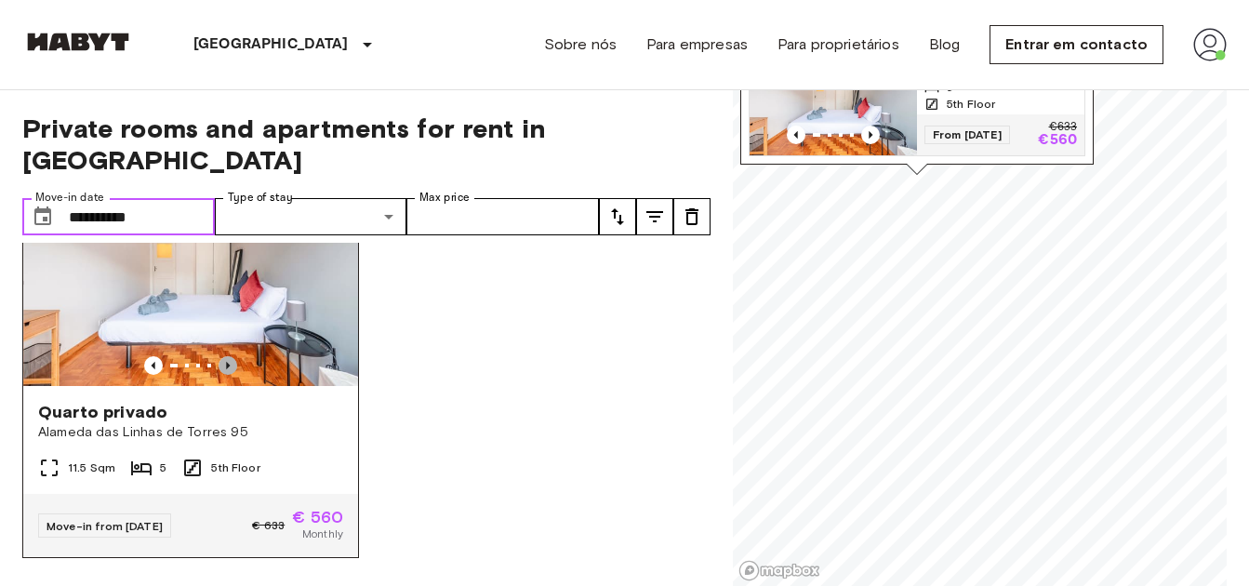
click at [226, 362] on icon "Previous image" at bounding box center [228, 365] width 4 height 7
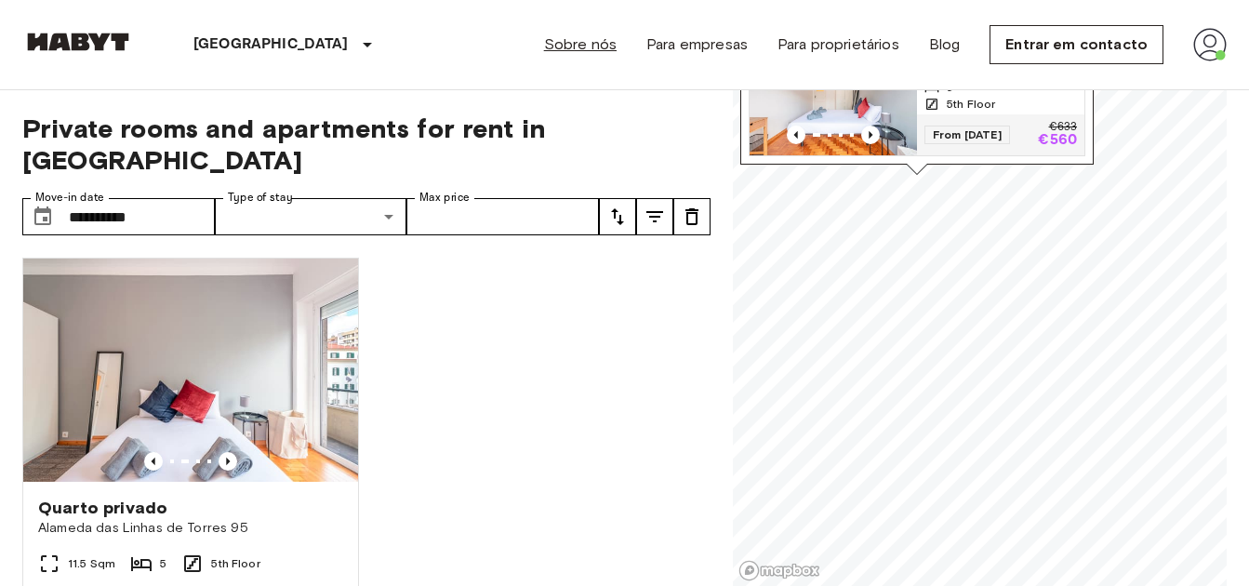
click at [583, 44] on link "Sobre nós" at bounding box center [580, 44] width 73 height 22
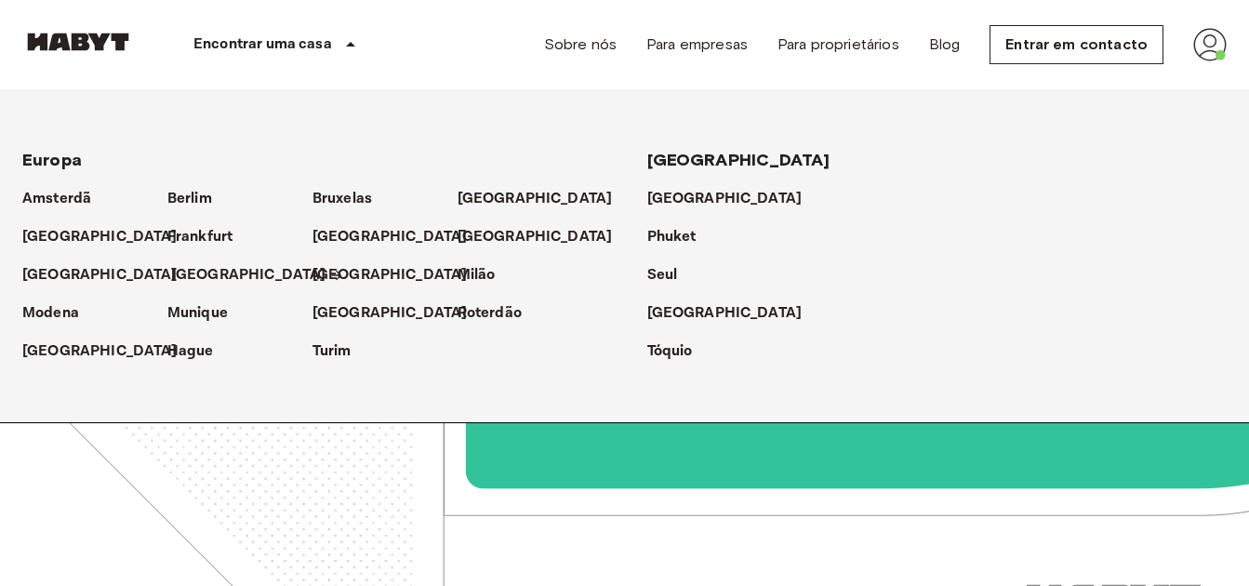
click at [198, 278] on p "[GEOGRAPHIC_DATA]" at bounding box center [248, 275] width 155 height 22
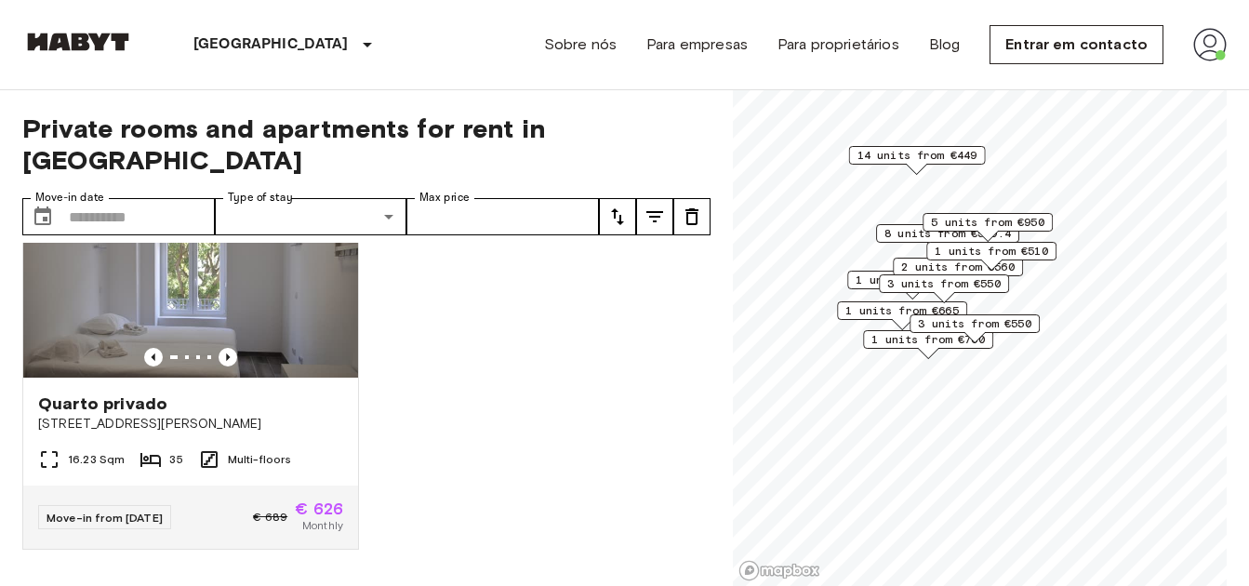
scroll to position [8062, 0]
click at [299, 392] on div "Quarto privado" at bounding box center [190, 403] width 305 height 22
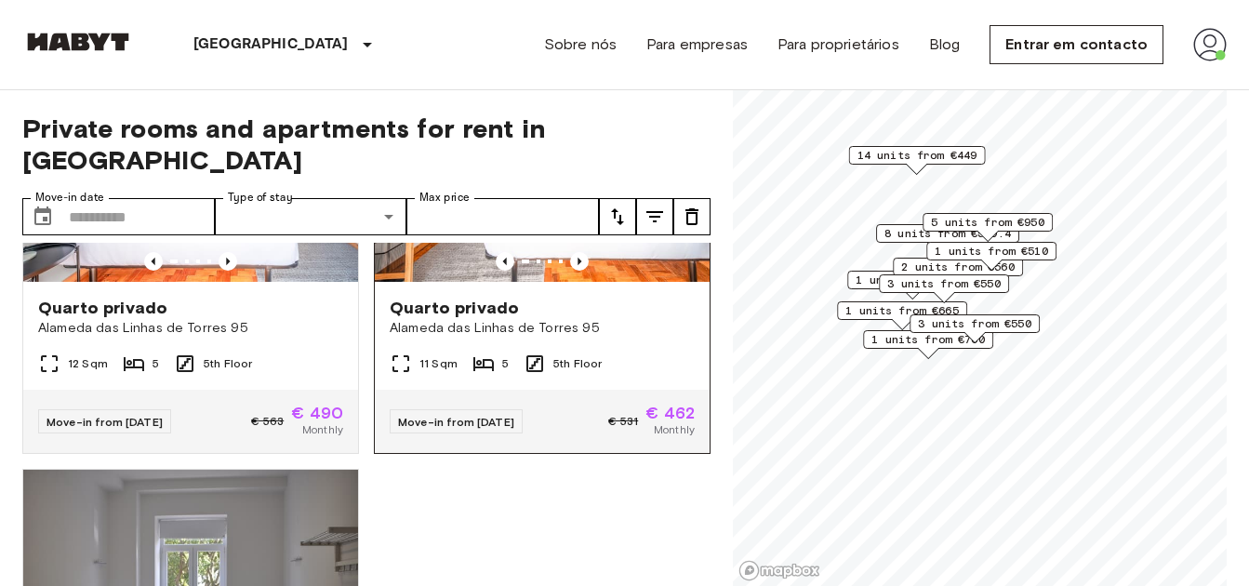
click at [573, 338] on span "Alameda das Linhas de Torres 95" at bounding box center [542, 328] width 305 height 19
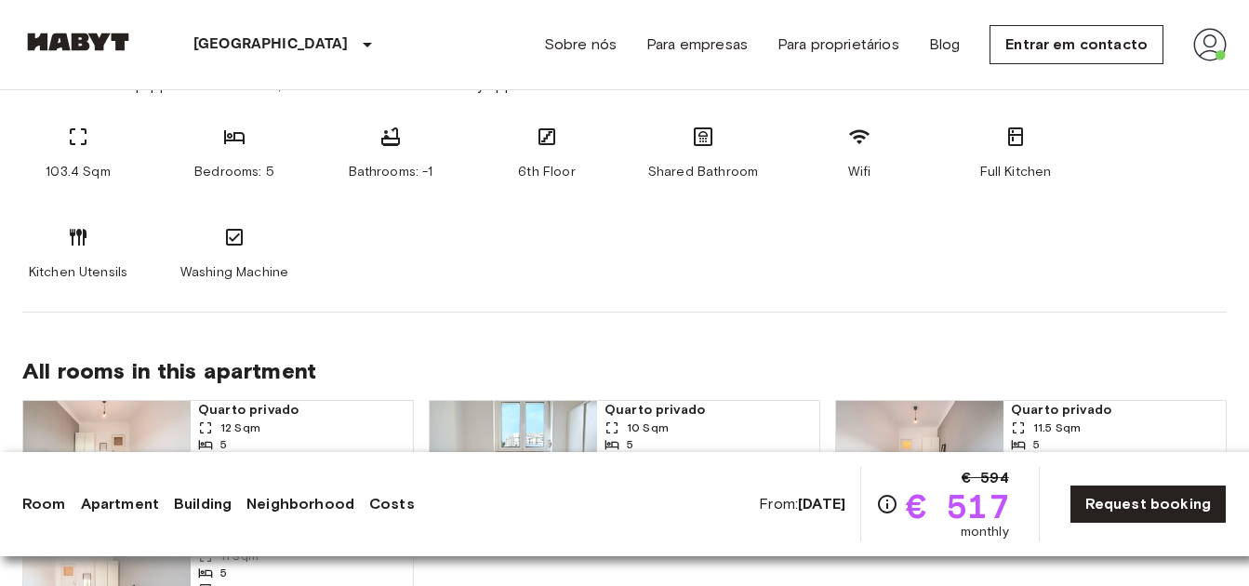
scroll to position [930, 0]
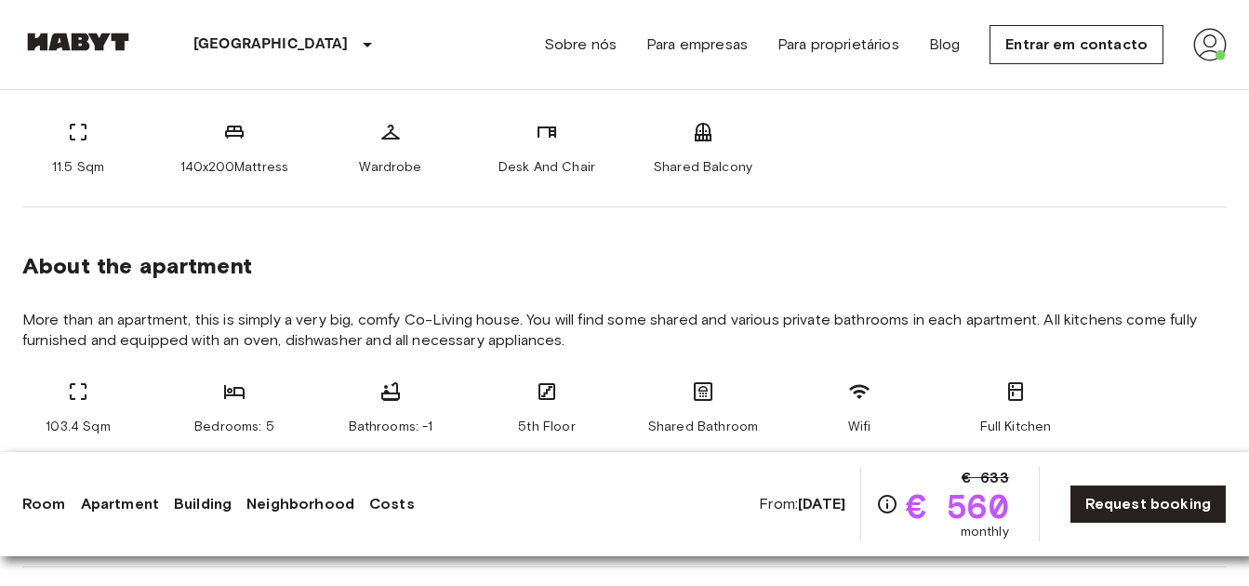
scroll to position [837, 0]
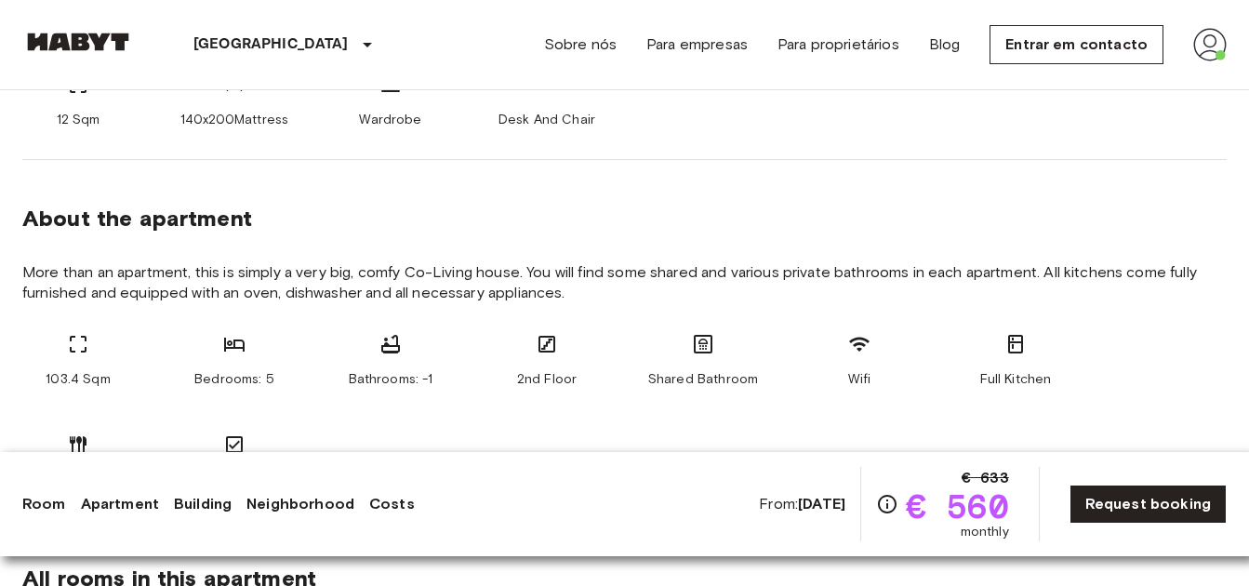
scroll to position [837, 0]
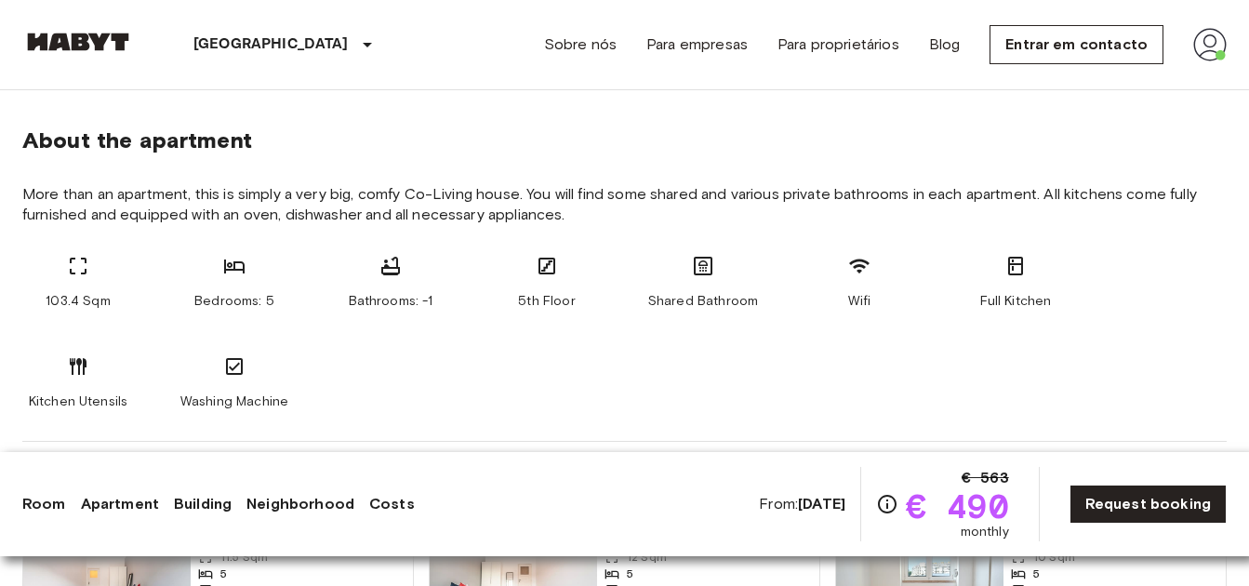
scroll to position [930, 0]
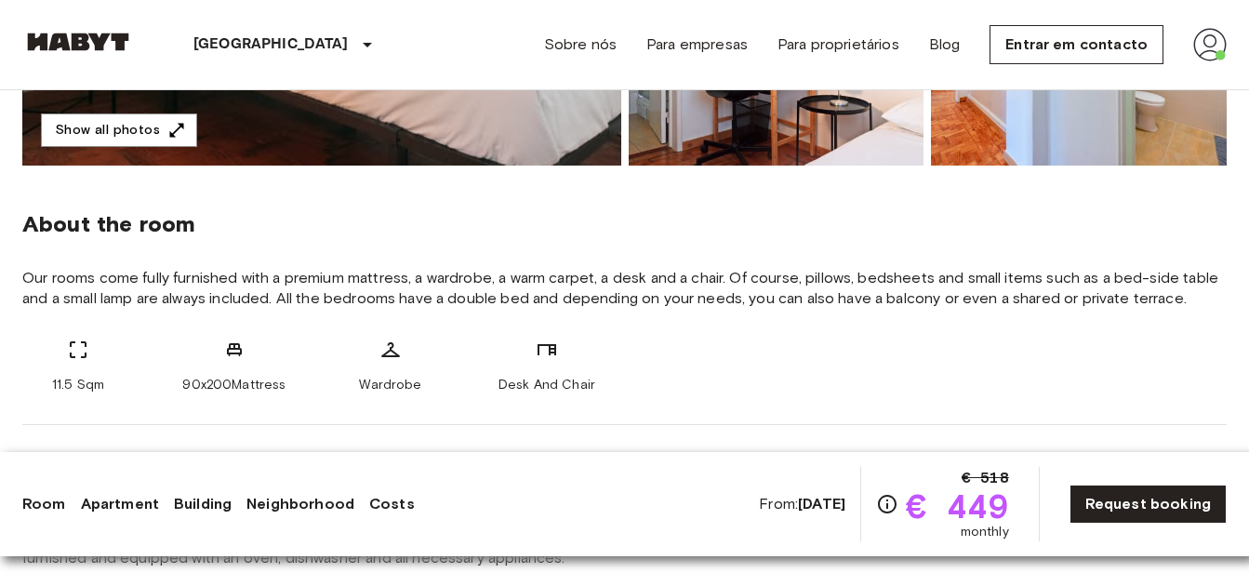
scroll to position [558, 0]
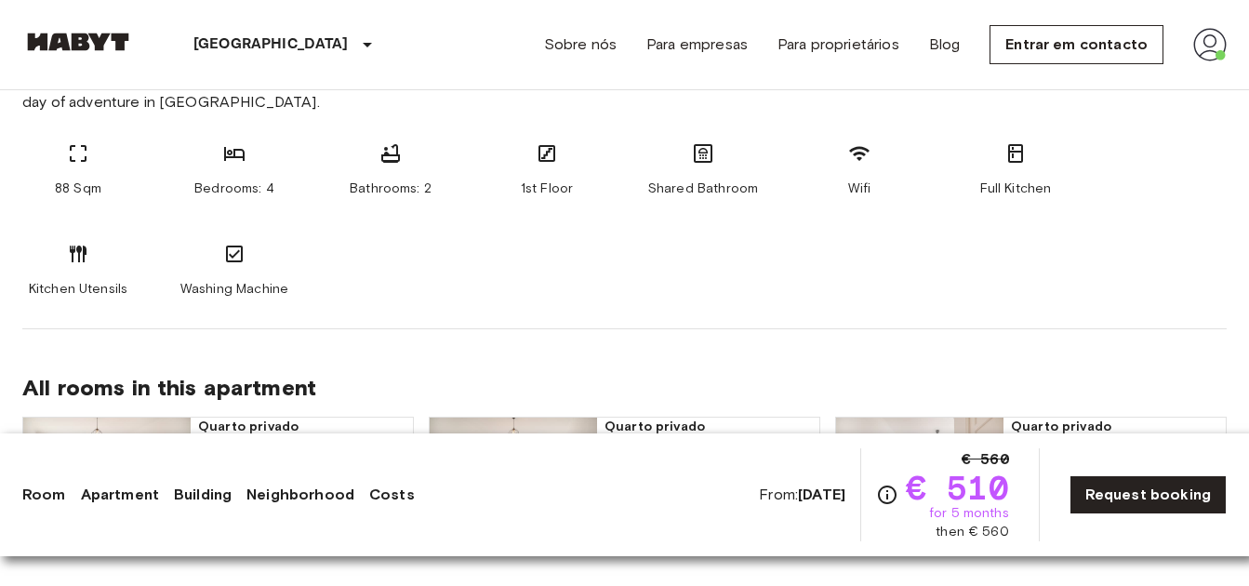
scroll to position [1116, 0]
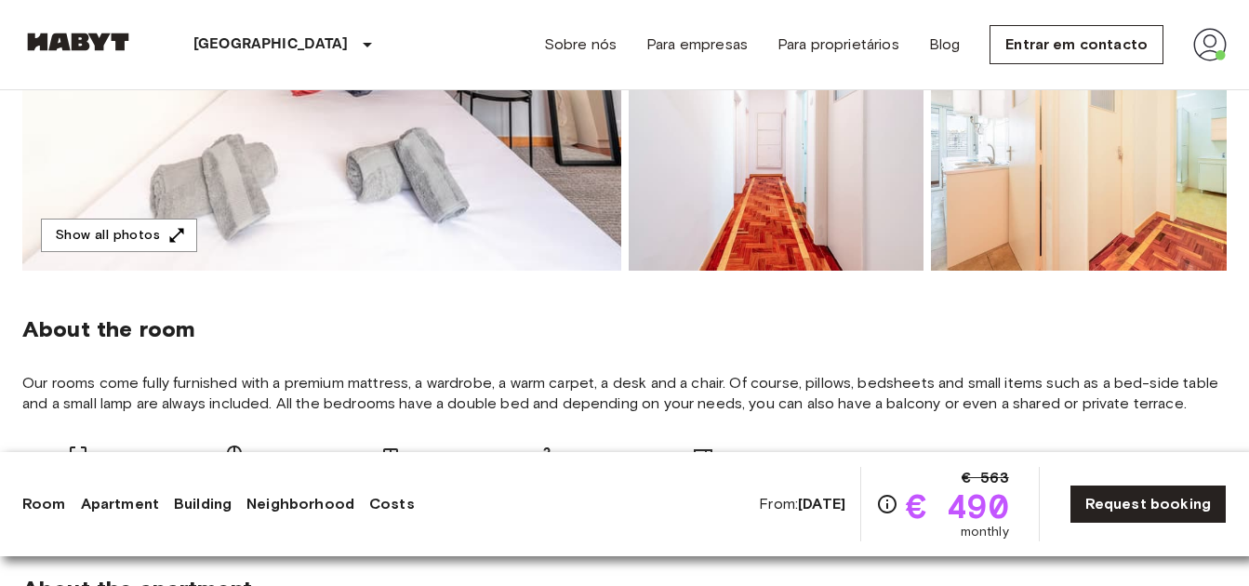
scroll to position [837, 0]
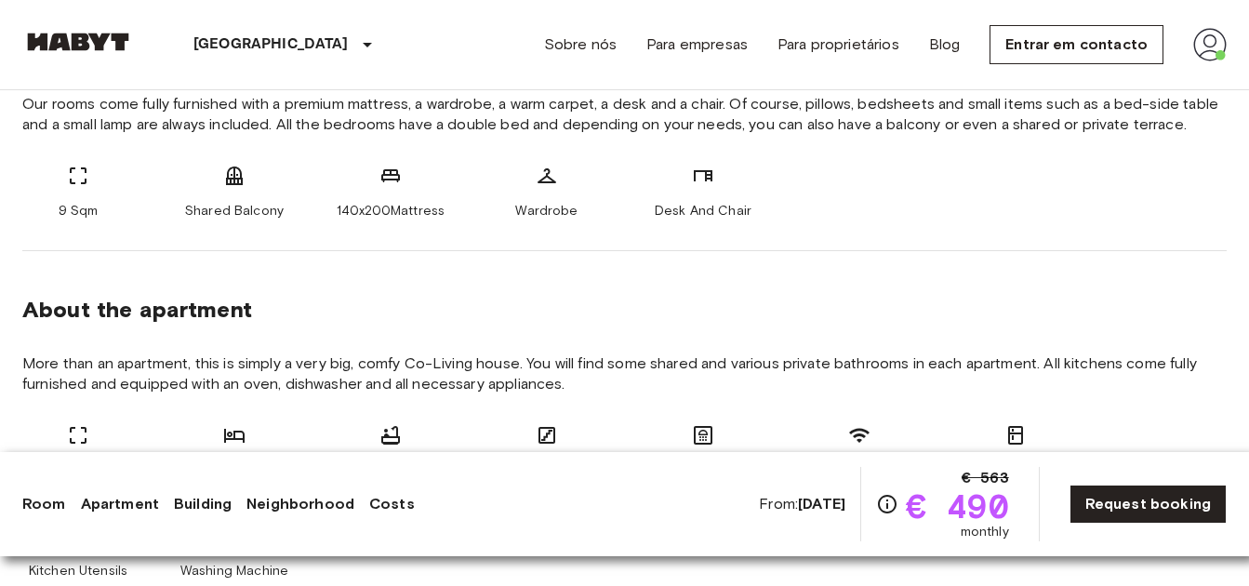
scroll to position [930, 0]
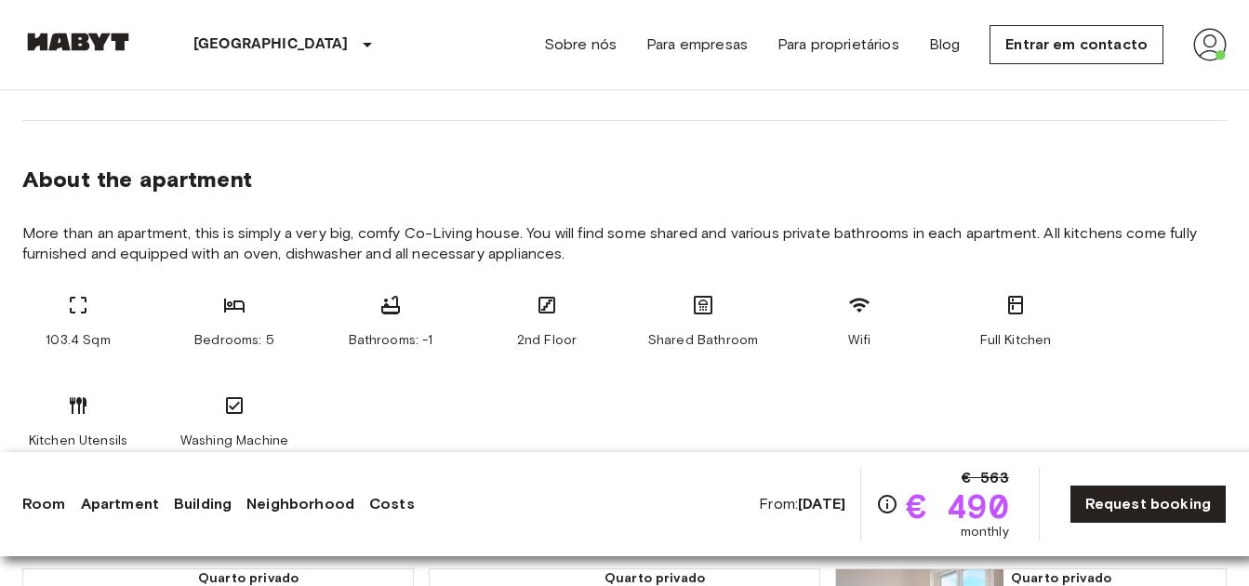
scroll to position [1023, 0]
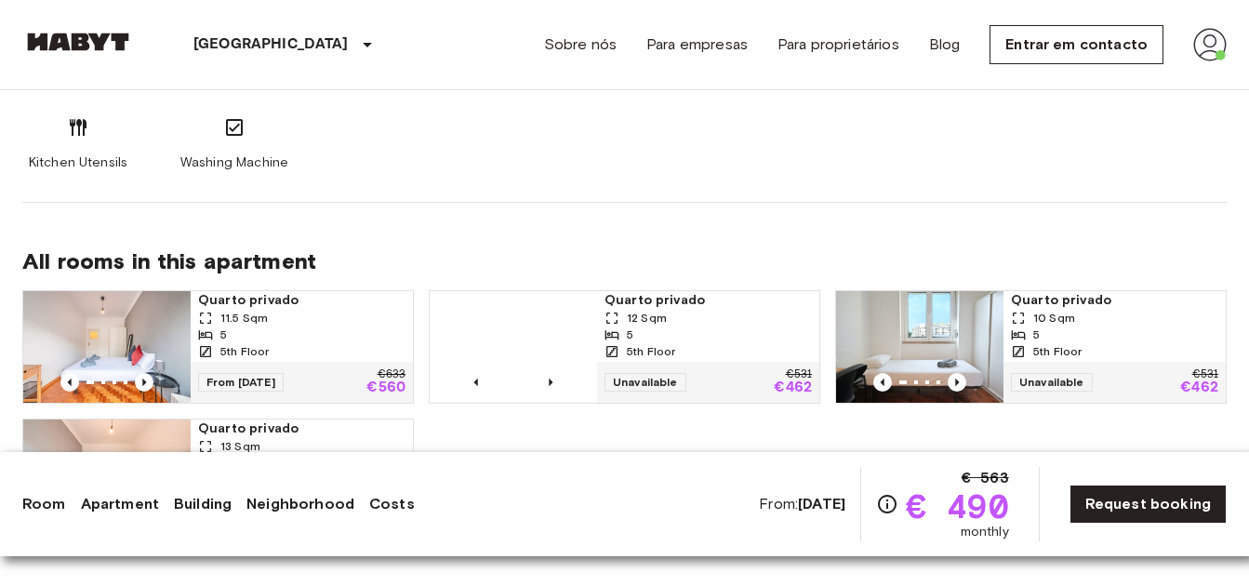
scroll to position [1116, 0]
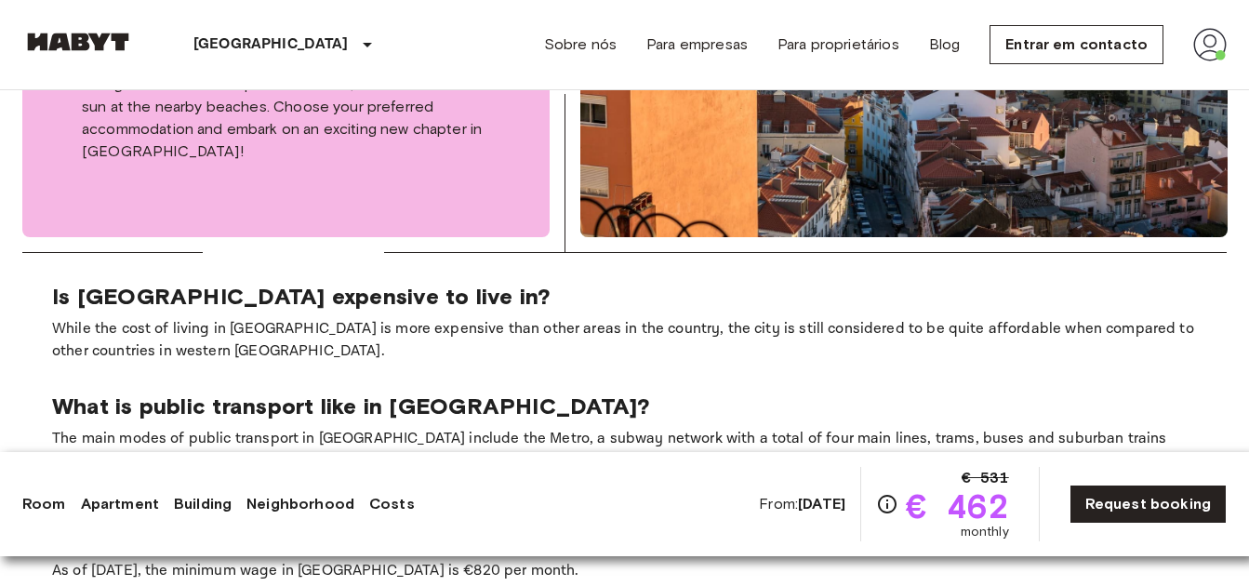
scroll to position [3161, 0]
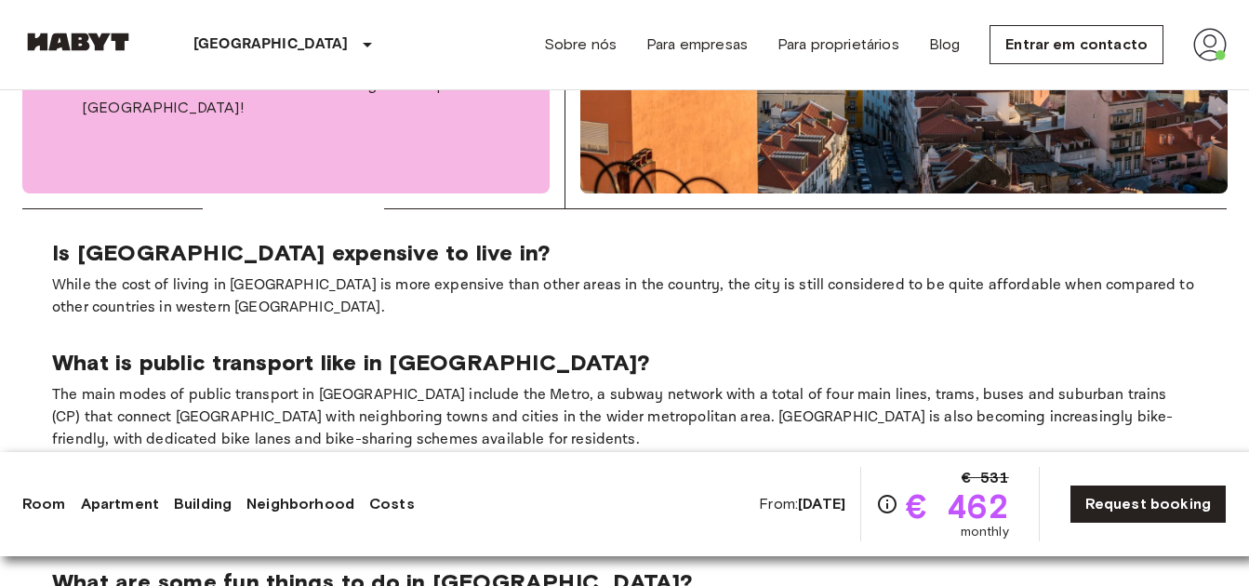
click at [104, 505] on link "Apartment" at bounding box center [120, 504] width 78 height 22
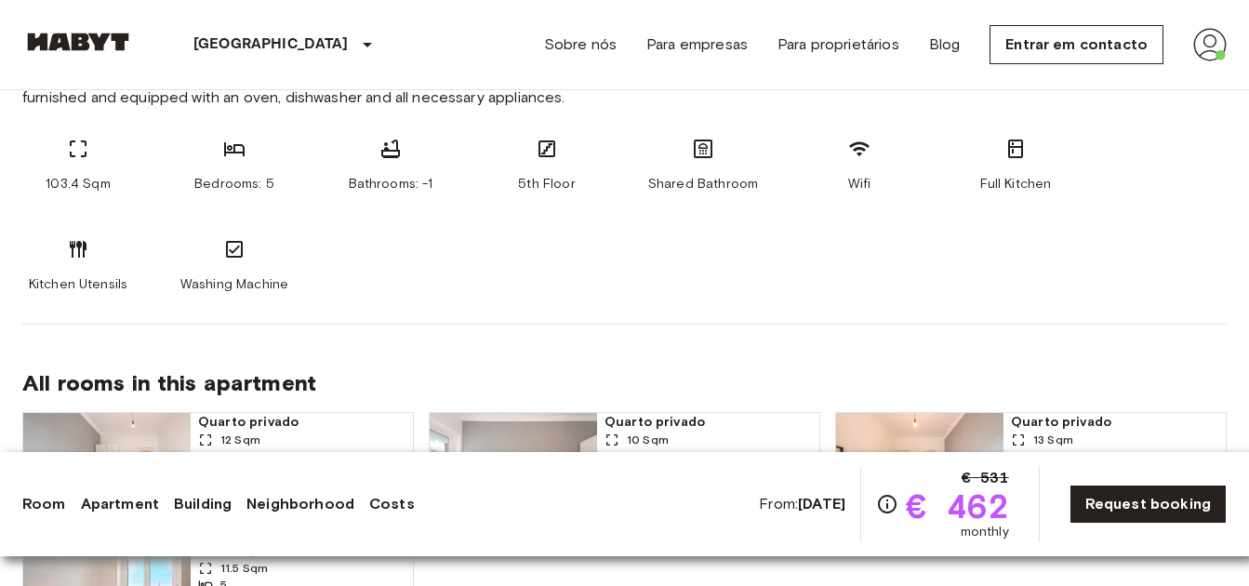
scroll to position [906, 0]
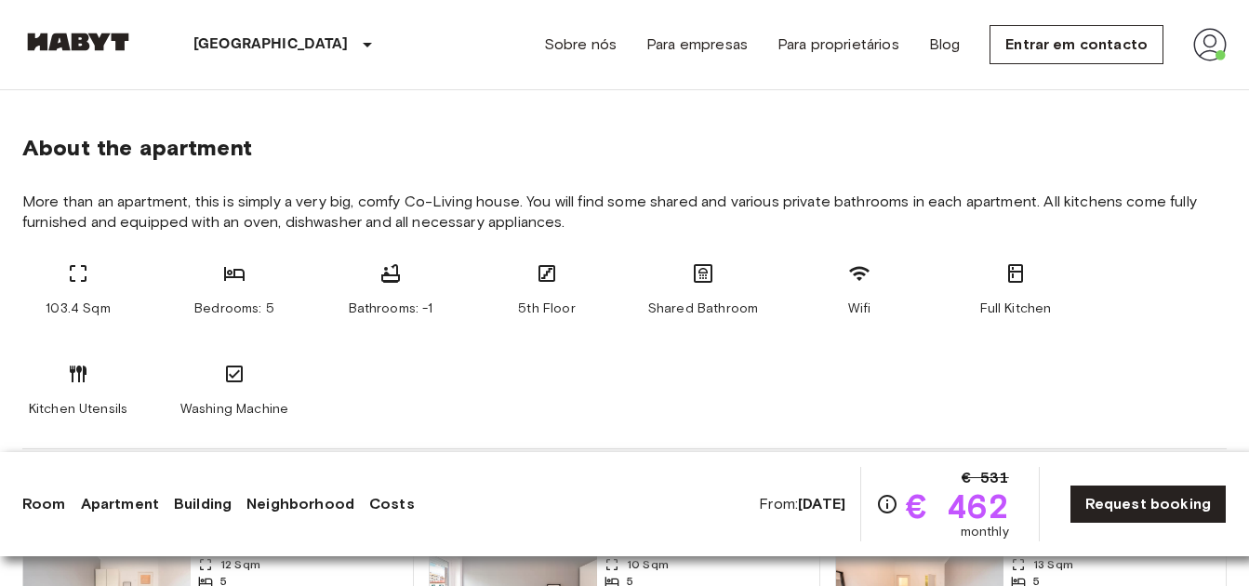
click at [549, 295] on div "5th Floor" at bounding box center [547, 290] width 112 height 56
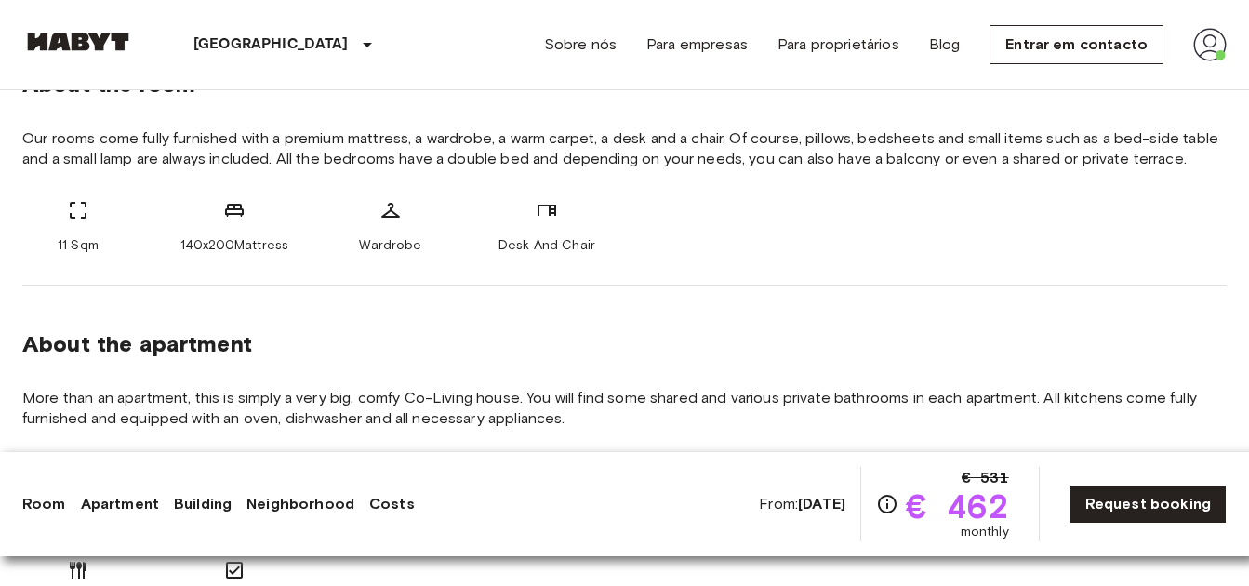
scroll to position [0, 0]
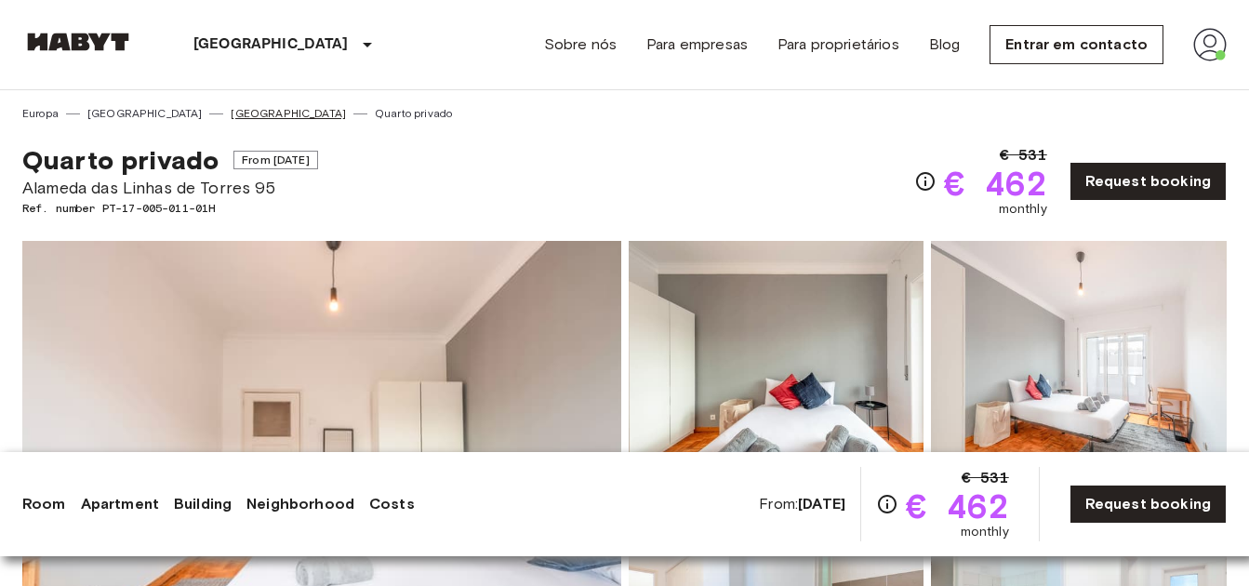
click at [231, 113] on link "[GEOGRAPHIC_DATA]" at bounding box center [288, 113] width 115 height 17
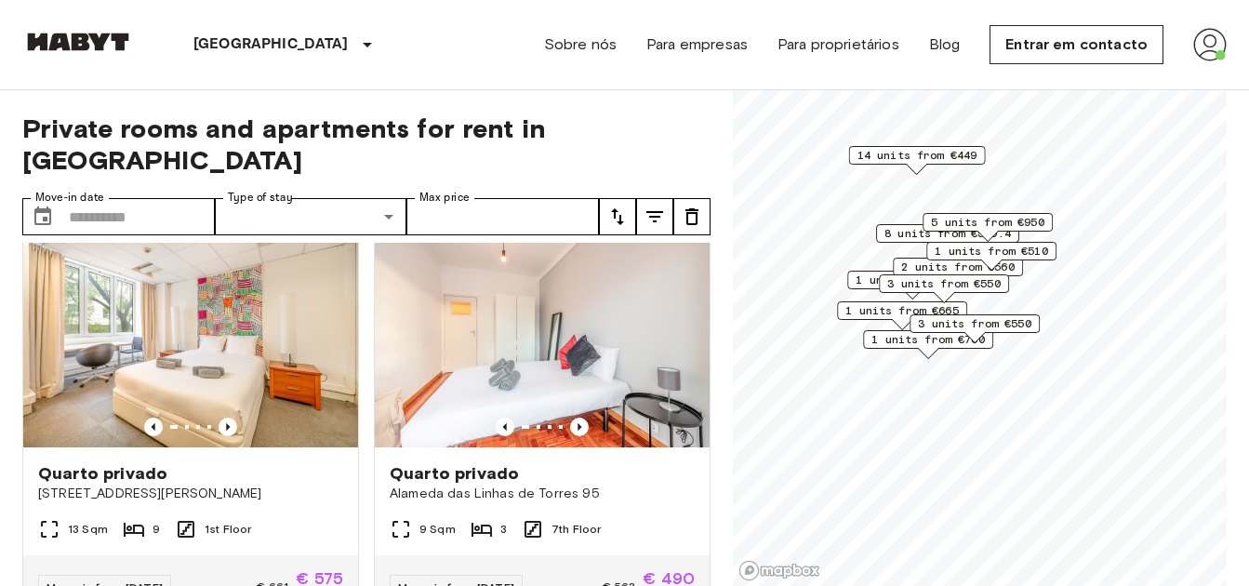
scroll to position [5831, 0]
